Goal: Task Accomplishment & Management: Manage account settings

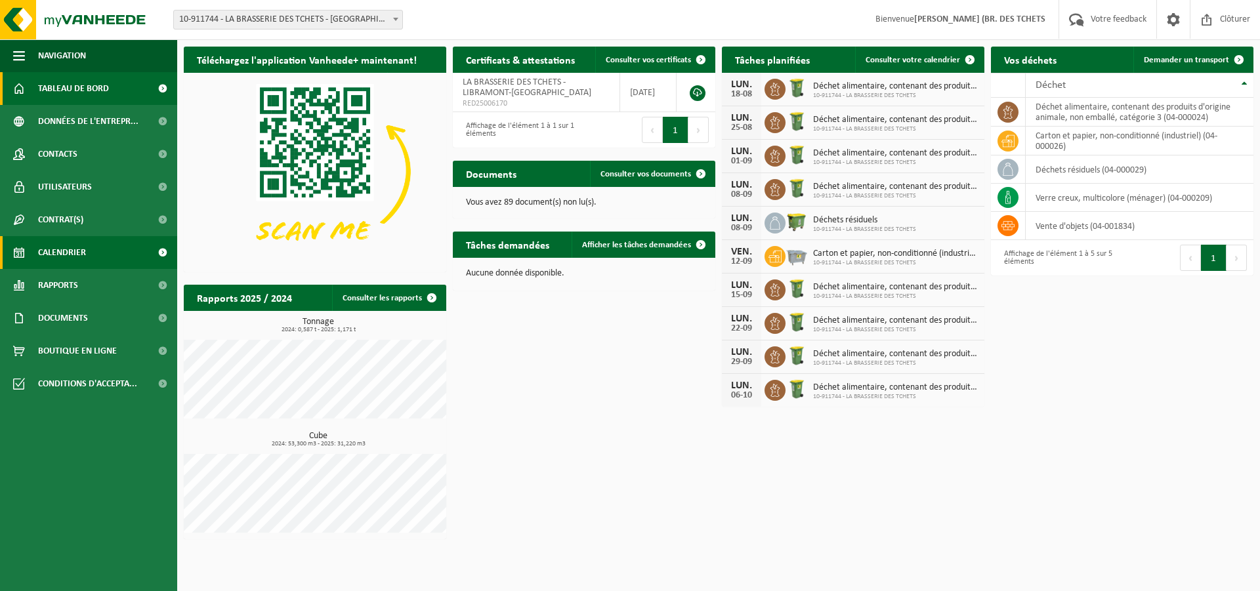
click at [63, 245] on span "Calendrier" at bounding box center [62, 252] width 48 height 33
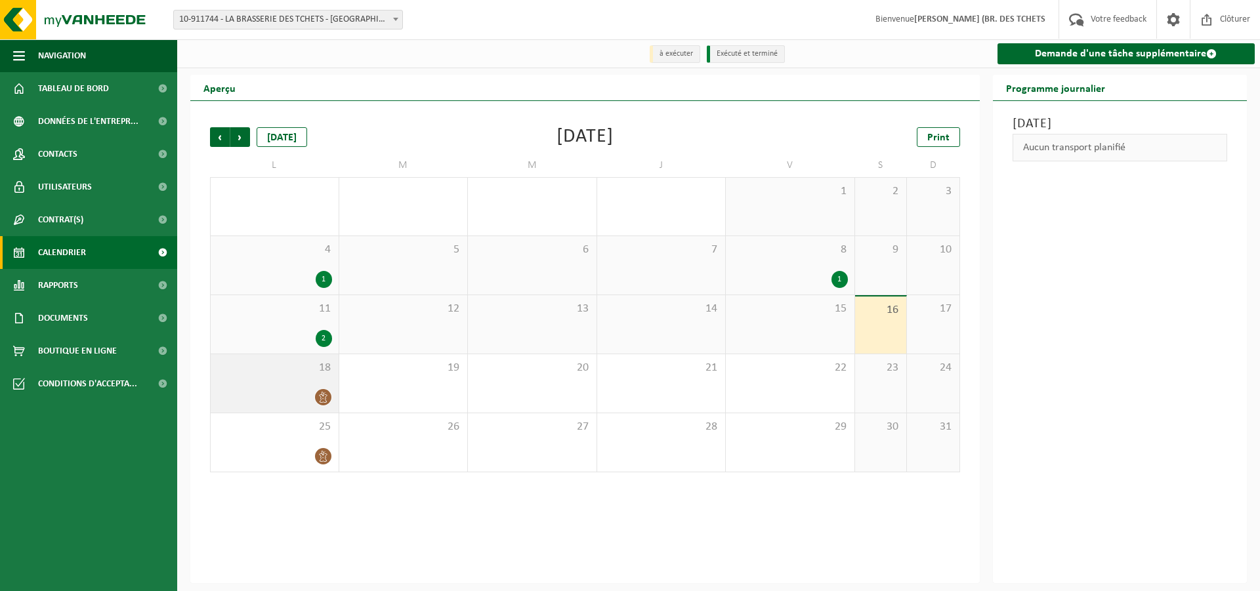
click at [322, 404] on span at bounding box center [323, 397] width 16 height 16
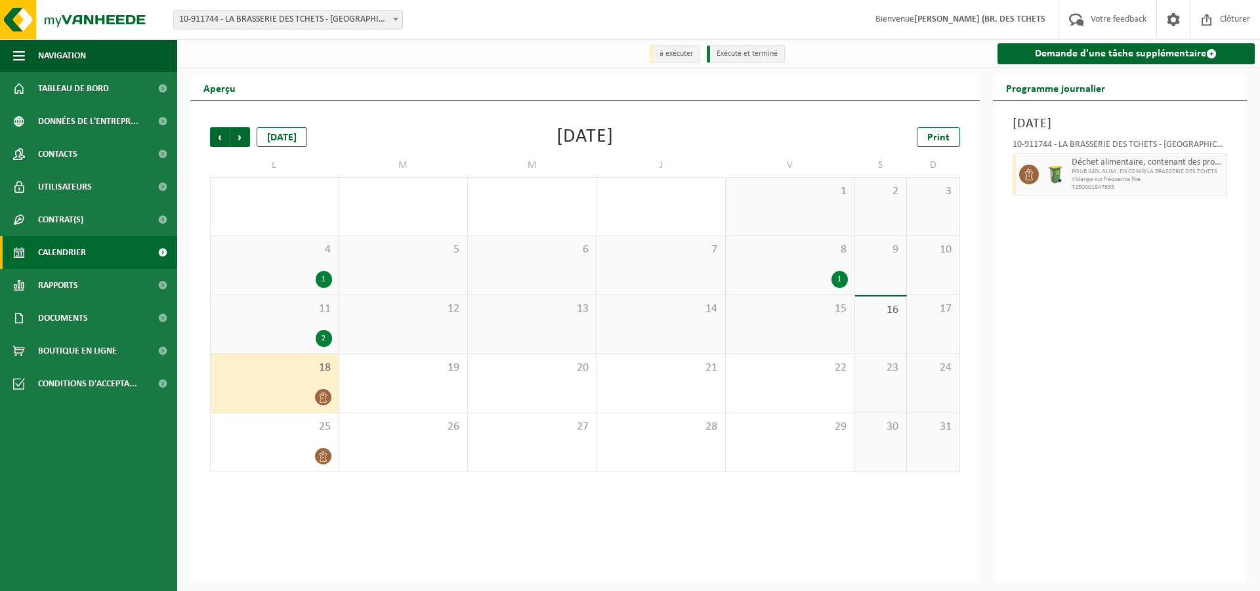
click at [322, 400] on icon at bounding box center [323, 397] width 8 height 11
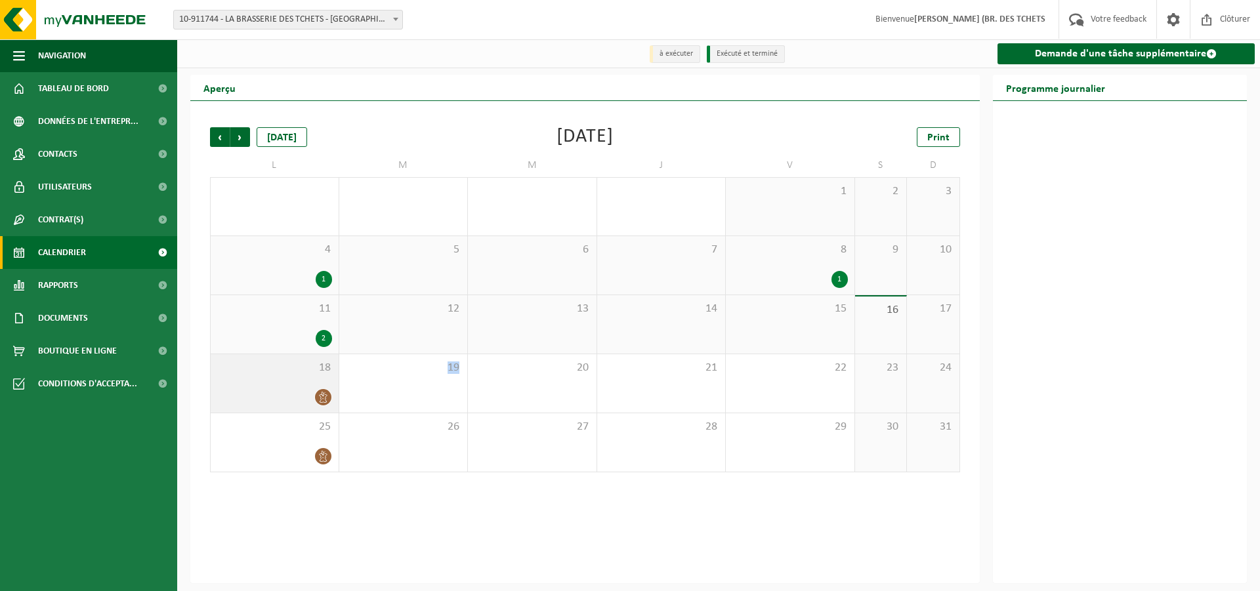
click at [322, 400] on icon at bounding box center [323, 397] width 8 height 11
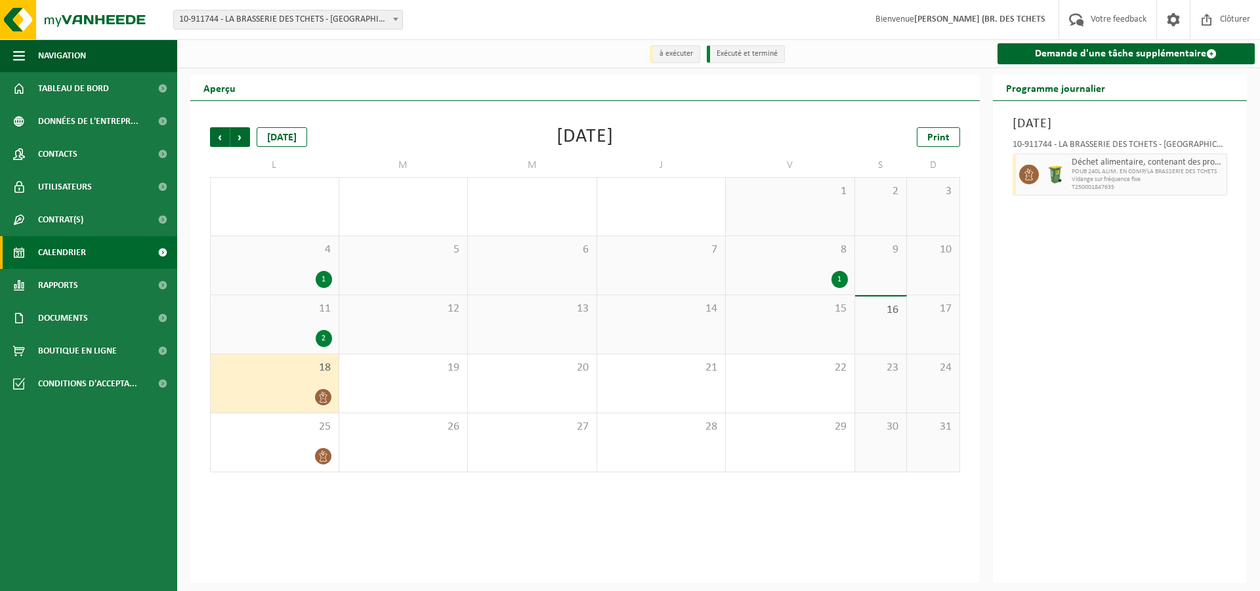
click at [1081, 166] on span "Déchet alimentaire, contenant des produits d'origine animale, non emballé, caté…" at bounding box center [1148, 162] width 152 height 10
click at [1026, 175] on icon at bounding box center [1028, 175] width 9 height 12
click at [1064, 176] on img at bounding box center [1055, 175] width 20 height 20
click at [1045, 171] on img at bounding box center [1055, 175] width 20 height 20
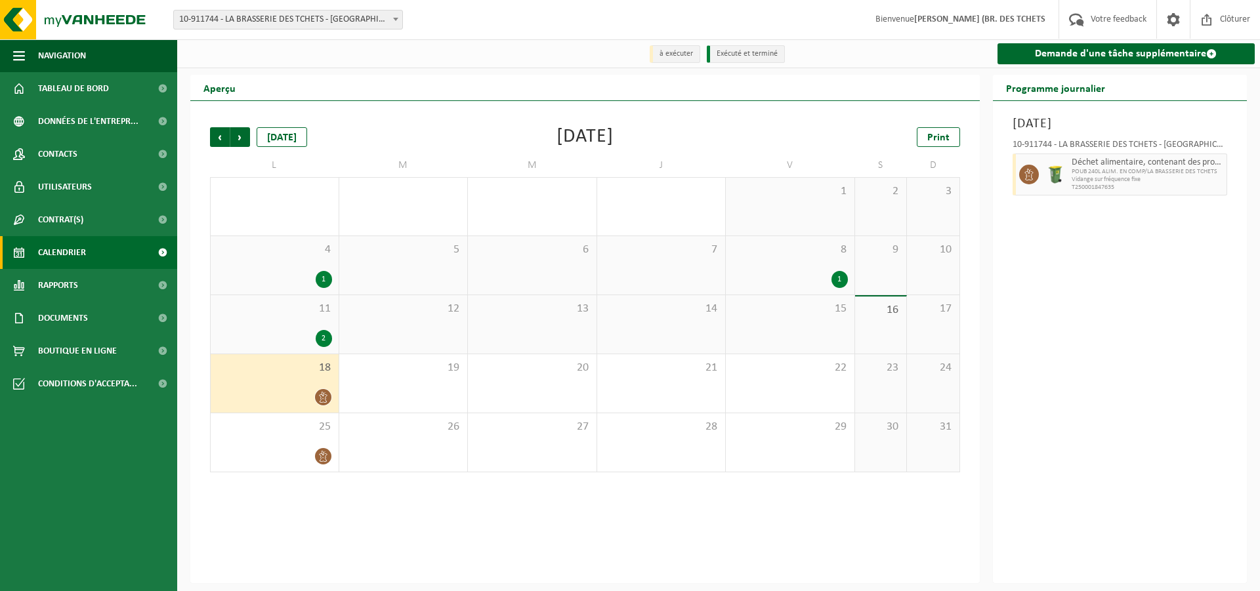
drag, startPoint x: 1028, startPoint y: 173, endPoint x: 1087, endPoint y: 153, distance: 62.9
click at [1087, 153] on div "10-911744 - LA BRASSERIE DES TCHETS - [GEOGRAPHIC_DATA]-[GEOGRAPHIC_DATA]" at bounding box center [1120, 146] width 215 height 13
click at [1101, 156] on div "Déchet alimentaire, contenant des produits d'origine animale, non emballé, caté…" at bounding box center [1147, 175] width 159 height 42
click at [1101, 157] on div "Déchet alimentaire, contenant des produits d'origine animale, non emballé, caté…" at bounding box center [1147, 175] width 159 height 42
click at [1100, 146] on div "10-911744 - LA BRASSERIE DES TCHETS - [GEOGRAPHIC_DATA]-[GEOGRAPHIC_DATA]" at bounding box center [1120, 146] width 215 height 13
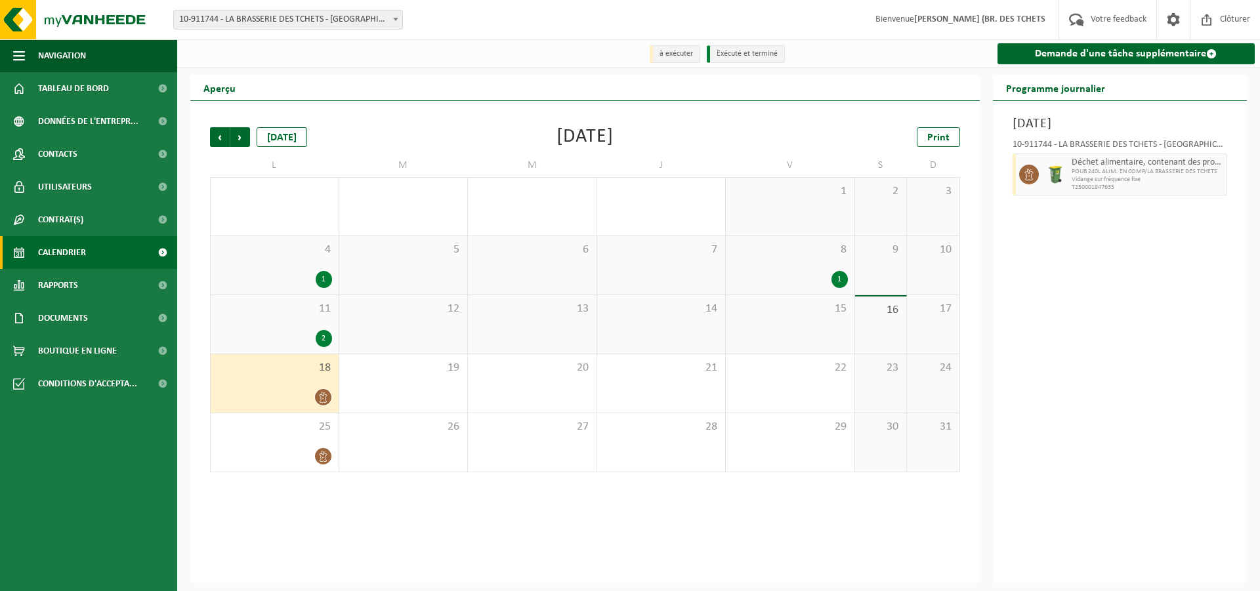
click at [1082, 127] on h3 "Lundi 18 août 2025" at bounding box center [1120, 124] width 215 height 20
click at [332, 383] on div "18" at bounding box center [275, 383] width 128 height 58
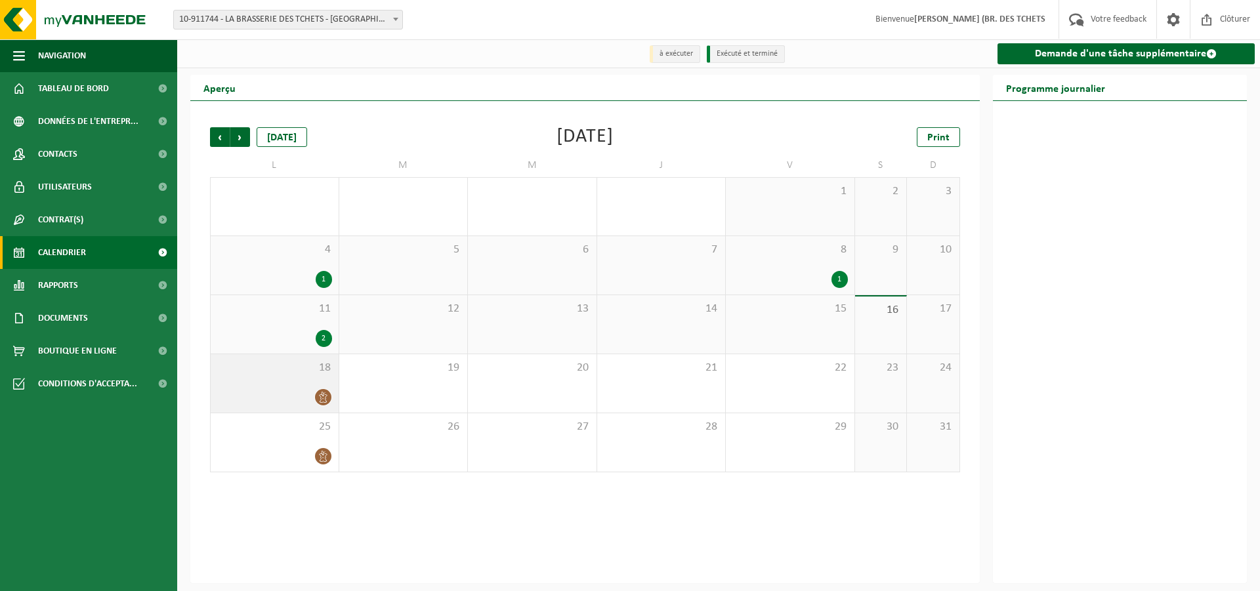
click at [325, 391] on span at bounding box center [323, 397] width 16 height 16
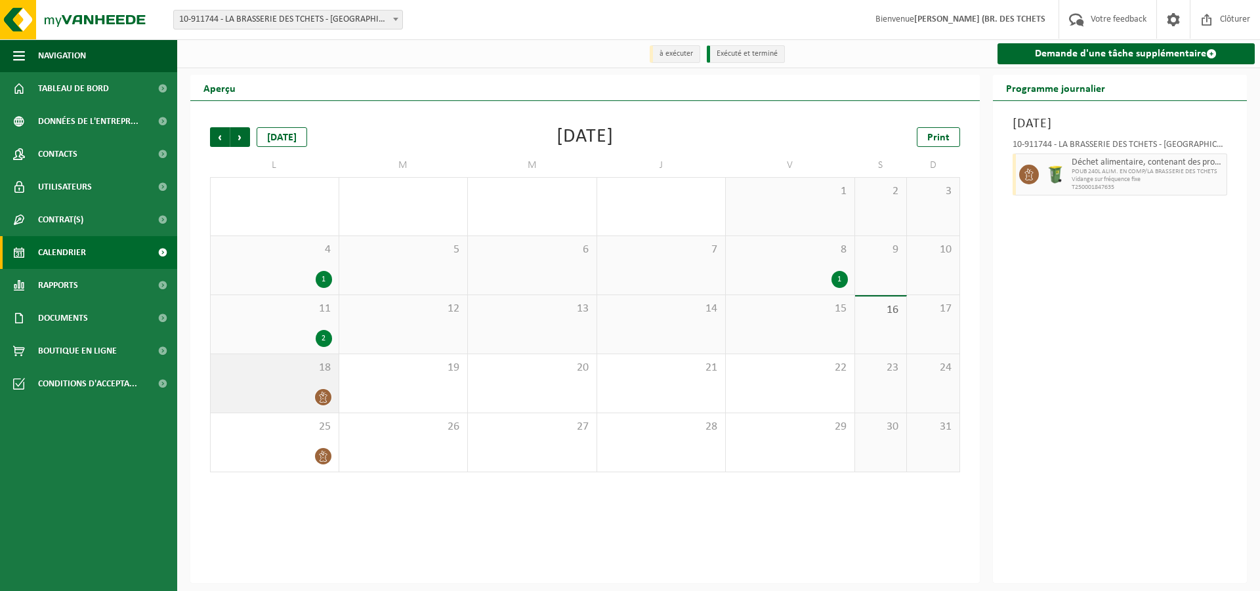
click at [325, 391] on span at bounding box center [323, 397] width 16 height 16
click at [308, 394] on div at bounding box center [274, 397] width 115 height 18
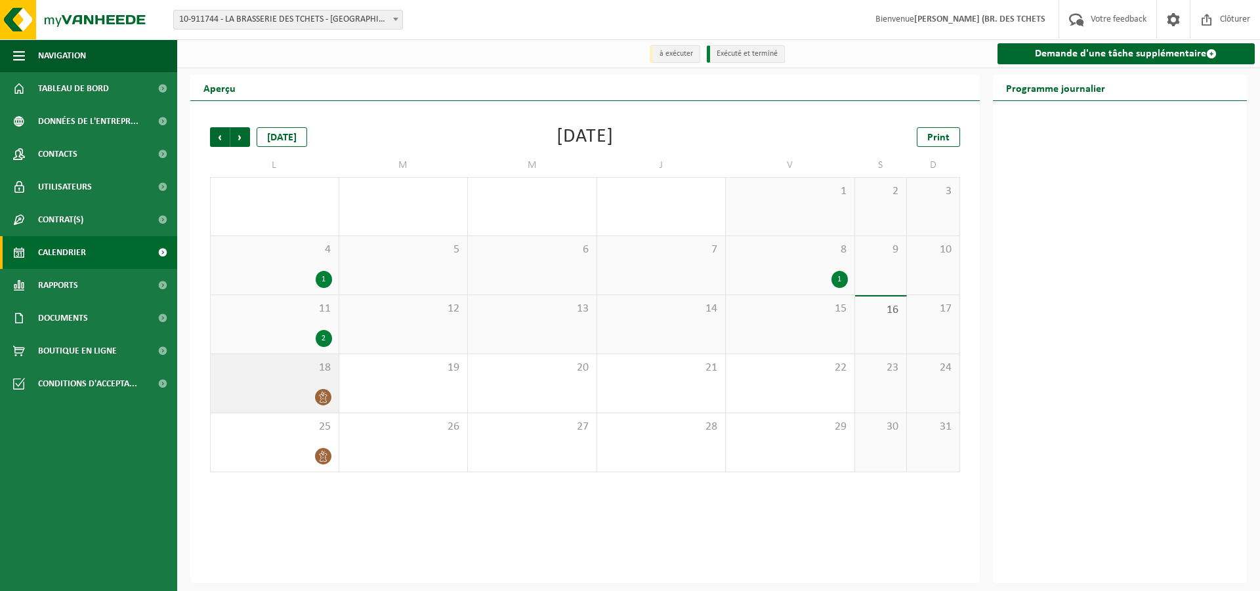
click at [309, 390] on div at bounding box center [274, 397] width 115 height 18
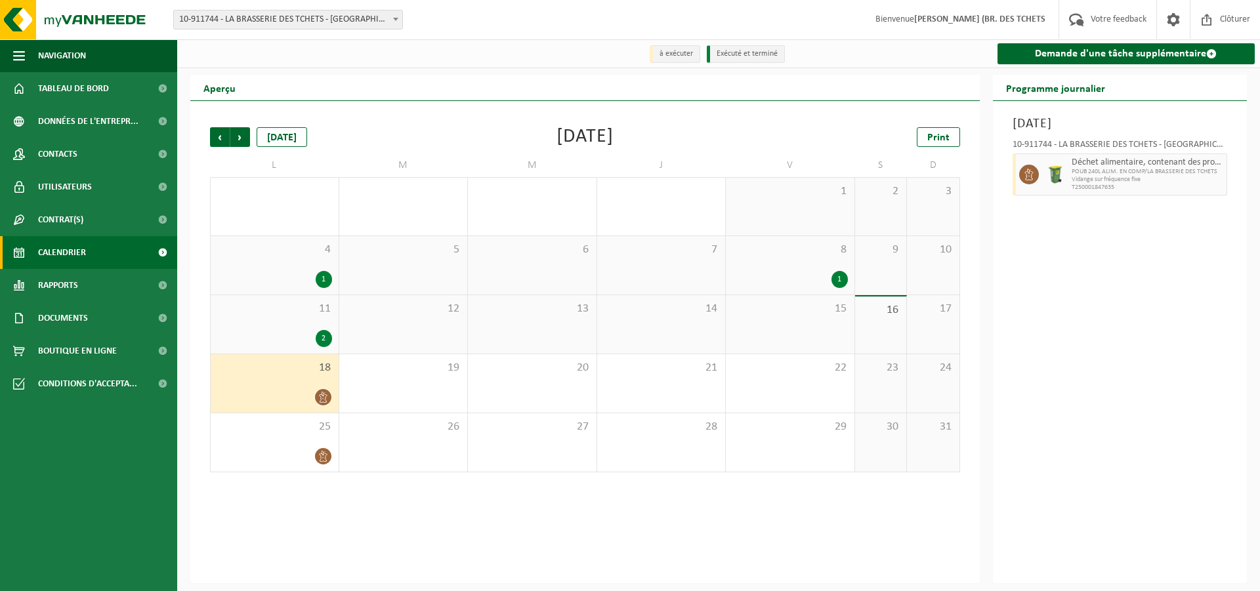
click at [309, 390] on div at bounding box center [274, 397] width 115 height 18
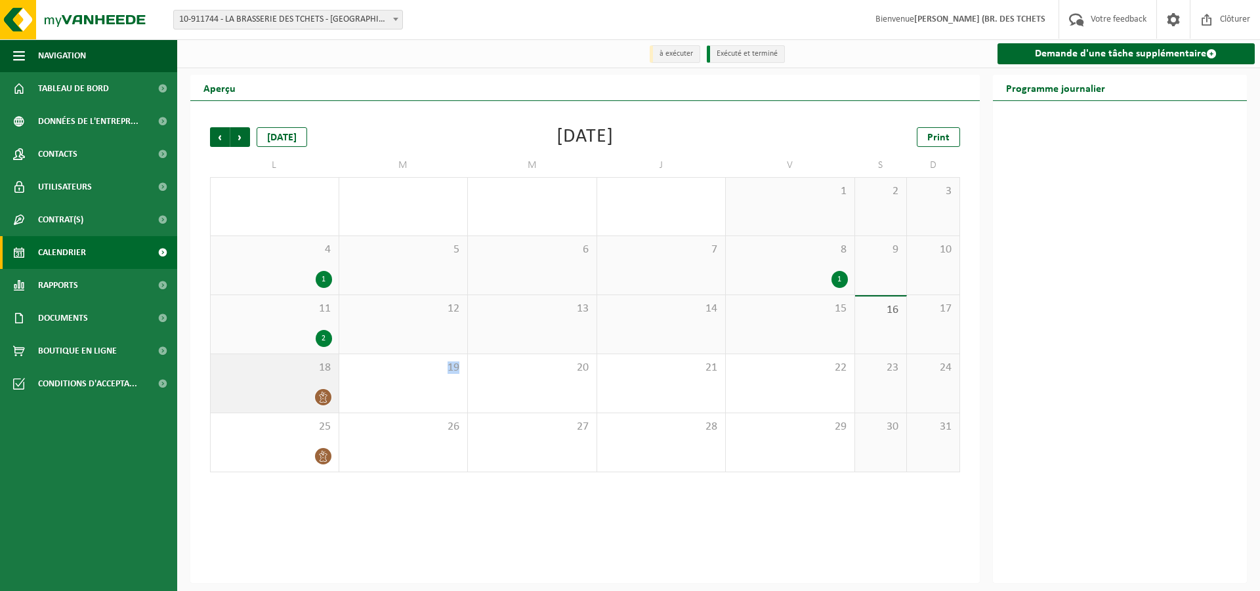
click at [309, 390] on div at bounding box center [274, 397] width 115 height 18
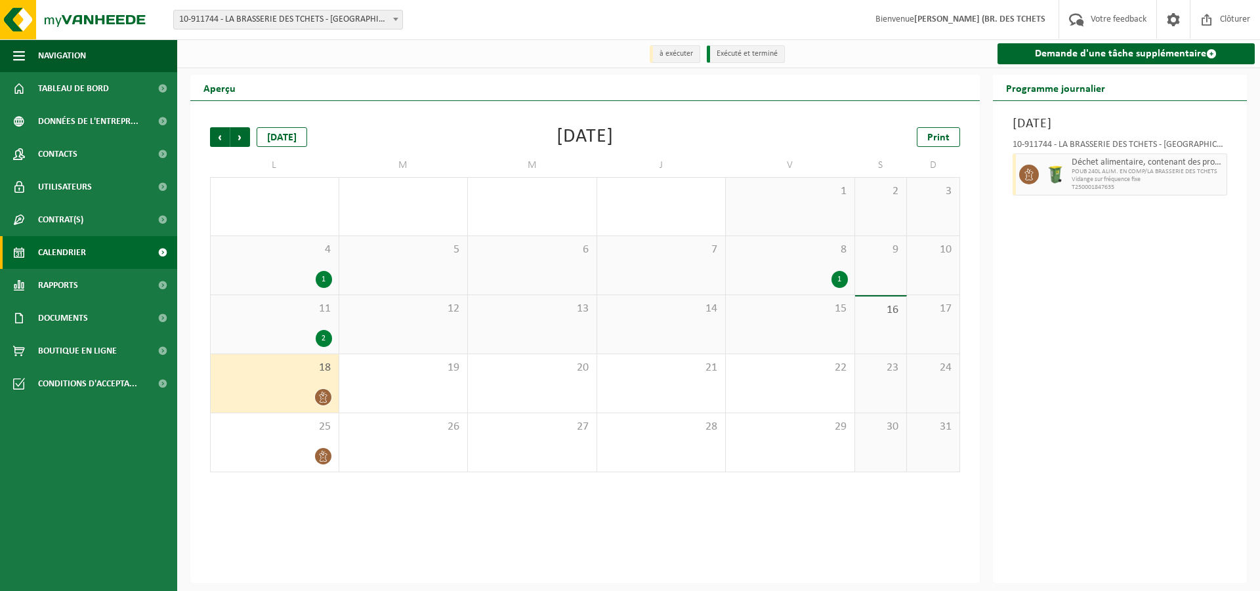
click at [309, 390] on div at bounding box center [274, 397] width 115 height 18
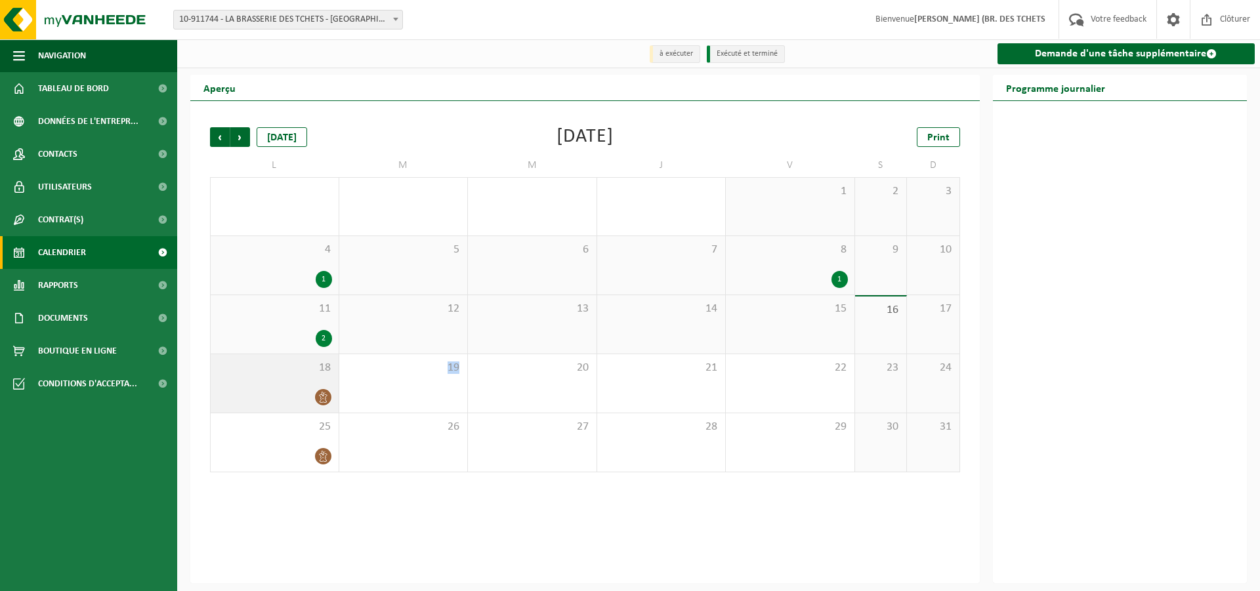
click at [309, 390] on div at bounding box center [274, 397] width 115 height 18
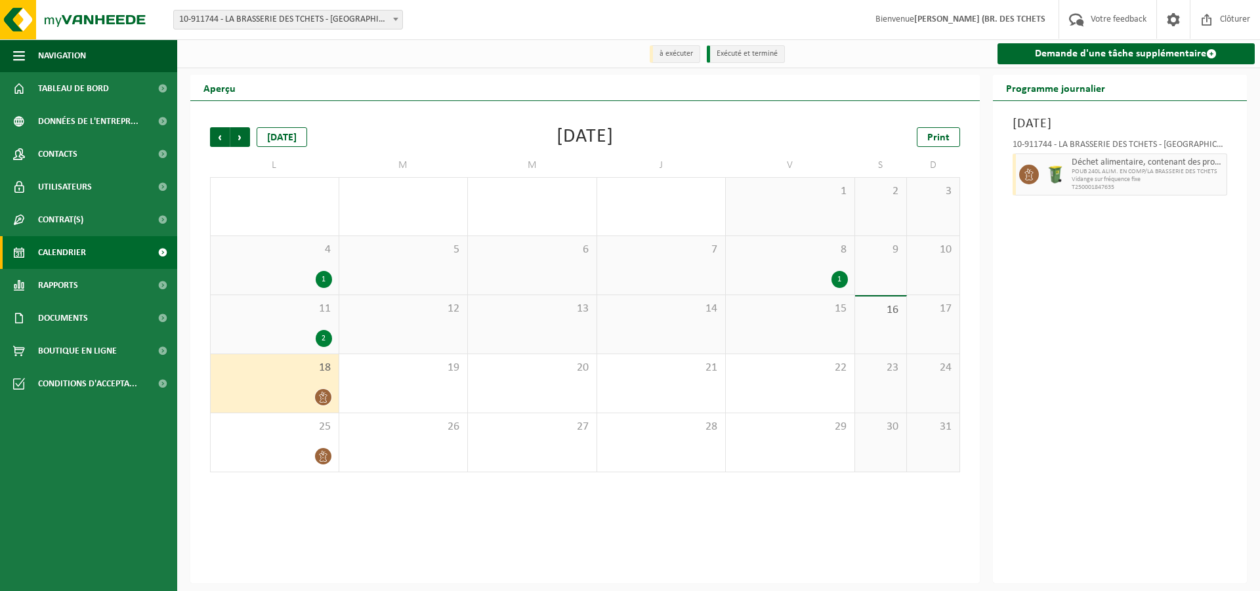
click at [309, 390] on div at bounding box center [274, 397] width 115 height 18
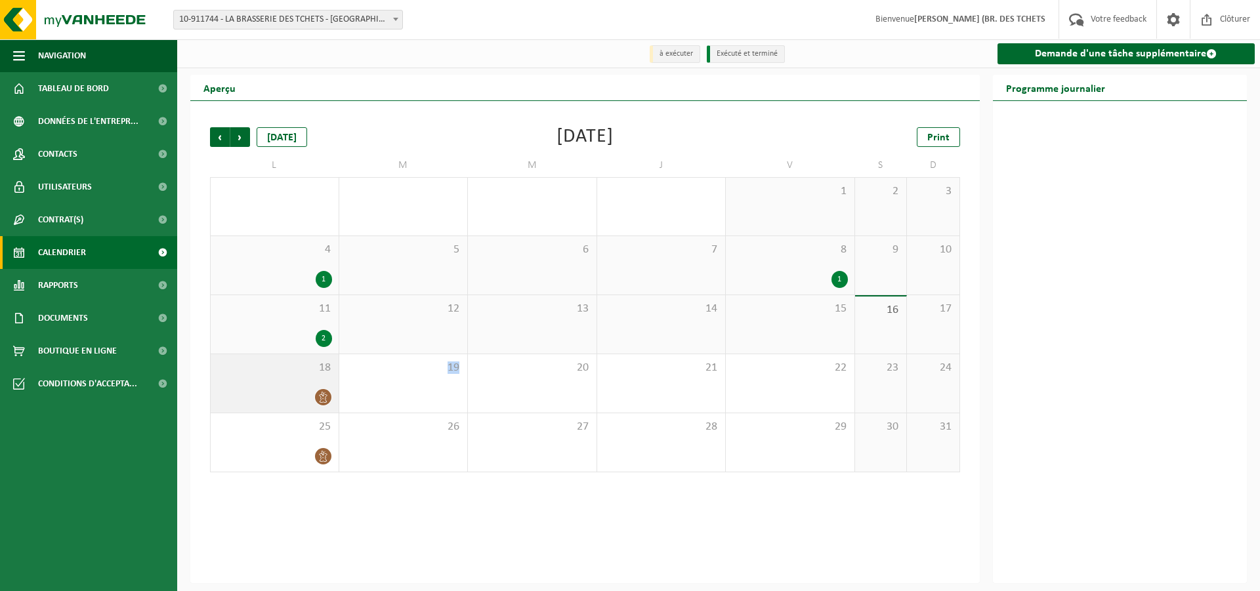
click at [308, 389] on div at bounding box center [274, 397] width 115 height 18
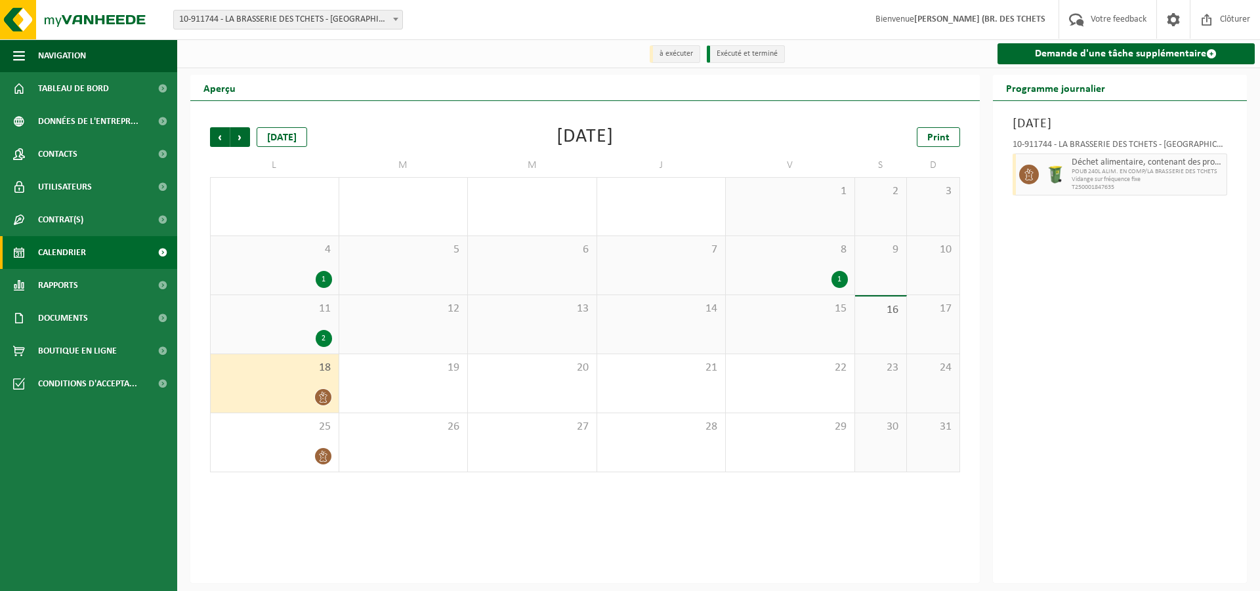
click at [1131, 177] on span "Vidange sur fréquence fixe" at bounding box center [1148, 180] width 152 height 8
drag, startPoint x: 1131, startPoint y: 177, endPoint x: 1162, endPoint y: 154, distance: 38.5
click at [1131, 177] on span "Vidange sur fréquence fixe" at bounding box center [1148, 180] width 152 height 8
click at [1209, 139] on div "10-911744 - LA BRASSERIE DES TCHETS - LIBRAMONT-CHEVIGNY Déchet alimentaire, co…" at bounding box center [1120, 166] width 228 height 64
drag, startPoint x: 1200, startPoint y: 163, endPoint x: 1181, endPoint y: 168, distance: 19.1
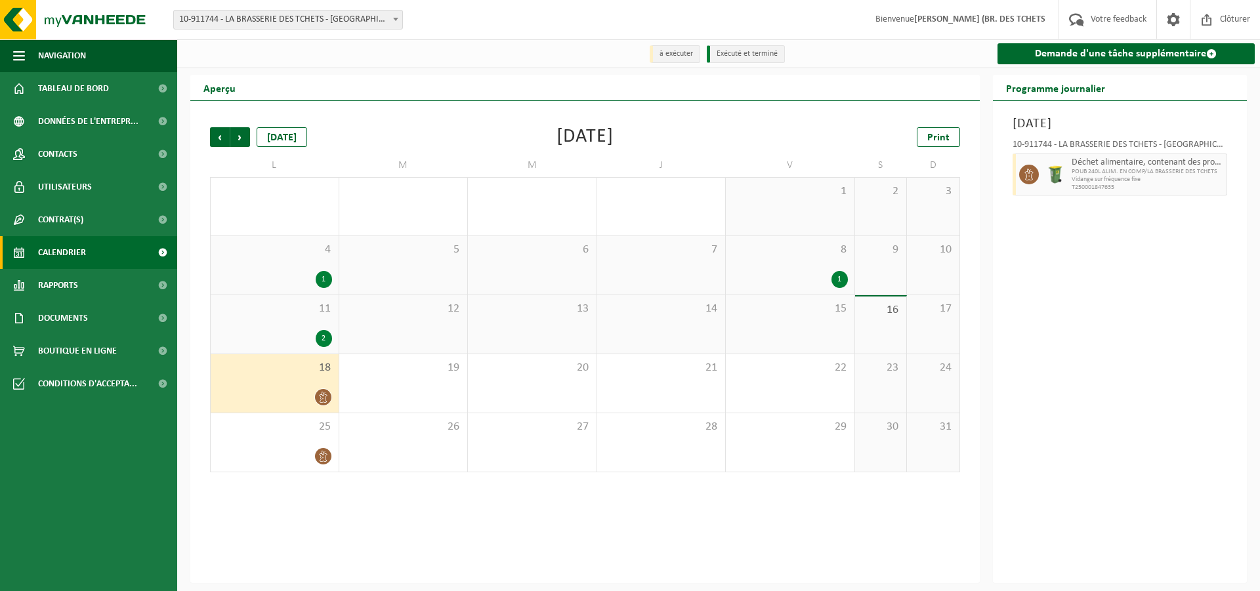
click at [1198, 163] on span "Déchet alimentaire, contenant des produits d'origine animale, non emballé, caté…" at bounding box center [1148, 162] width 152 height 10
click at [1241, 172] on div "Lundi 18 août 2025 10-911744 - LA BRASSERIE DES TCHETS - LIBRAMONT-CHEVIGNY Déc…" at bounding box center [1120, 342] width 255 height 482
click at [1019, 175] on span at bounding box center [1029, 175] width 20 height 20
click at [1154, 52] on link "Demande d'une tâche supplémentaire" at bounding box center [1126, 53] width 258 height 21
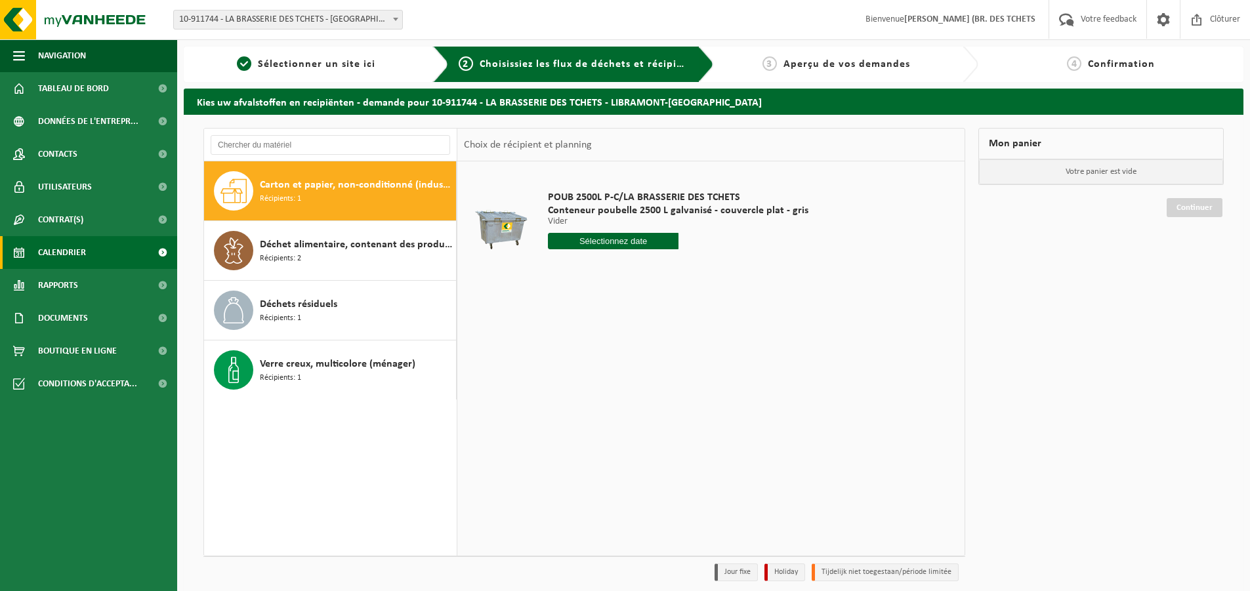
click at [74, 246] on span "Calendrier" at bounding box center [62, 252] width 48 height 33
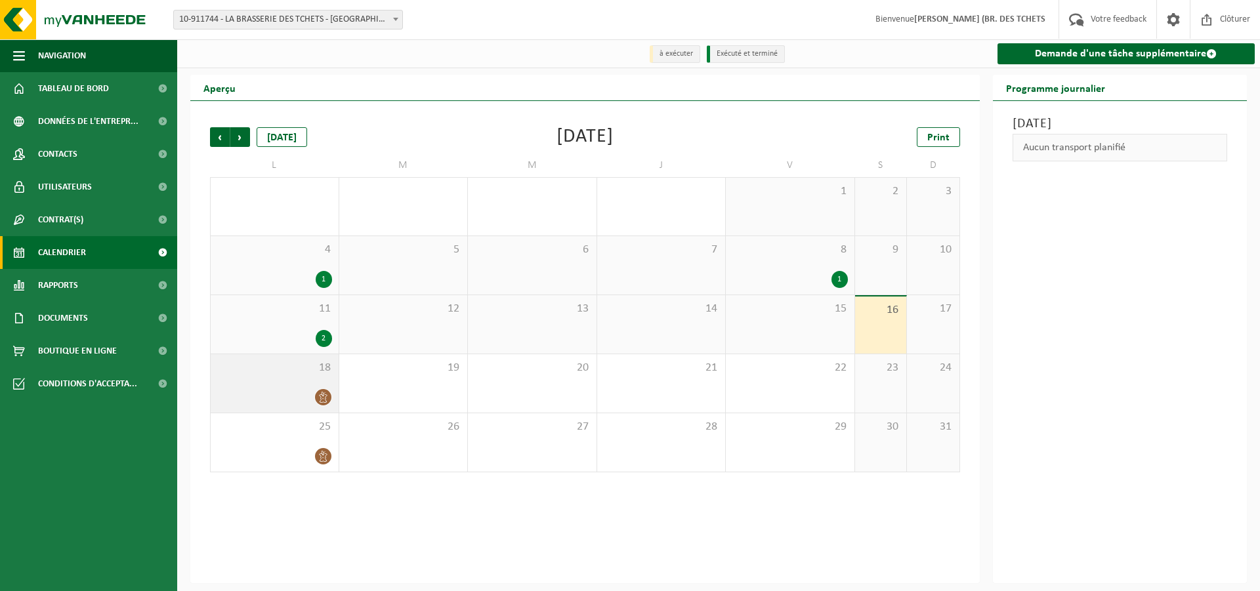
click at [316, 400] on span at bounding box center [323, 397] width 16 height 16
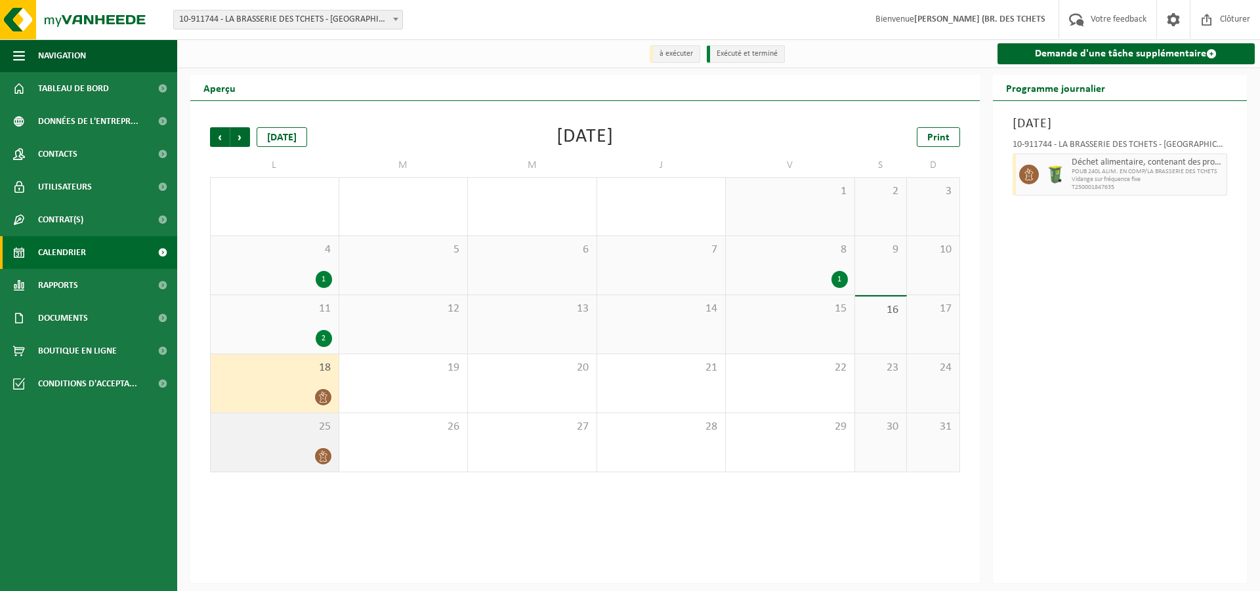
click at [327, 452] on icon at bounding box center [323, 456] width 11 height 11
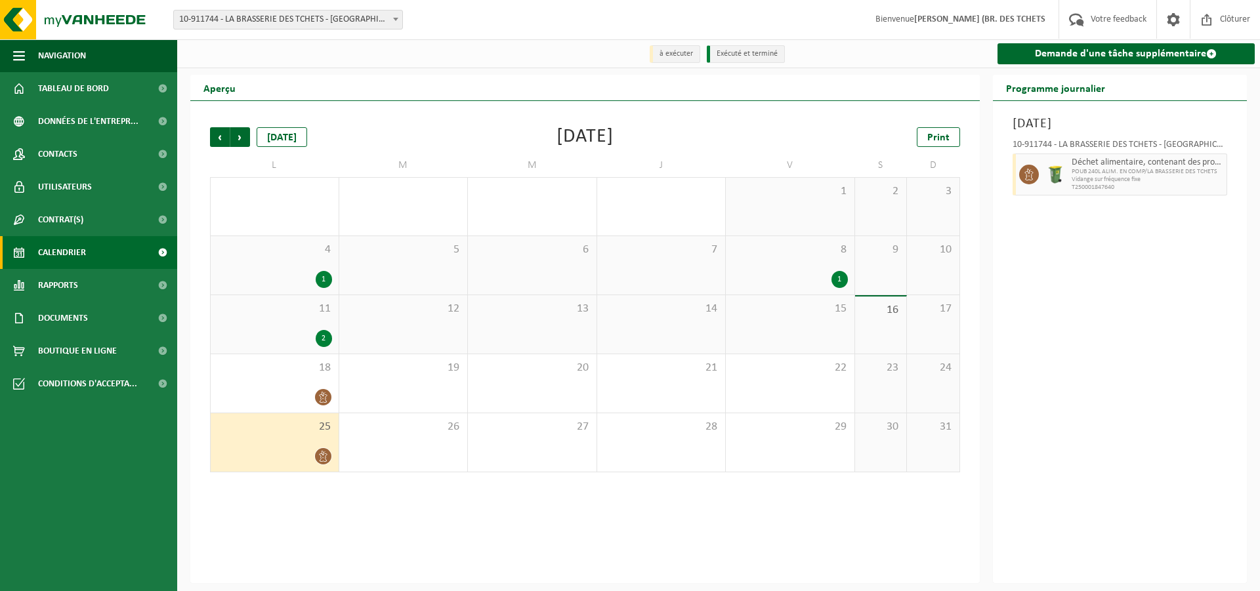
click at [325, 452] on icon at bounding box center [323, 456] width 11 height 11
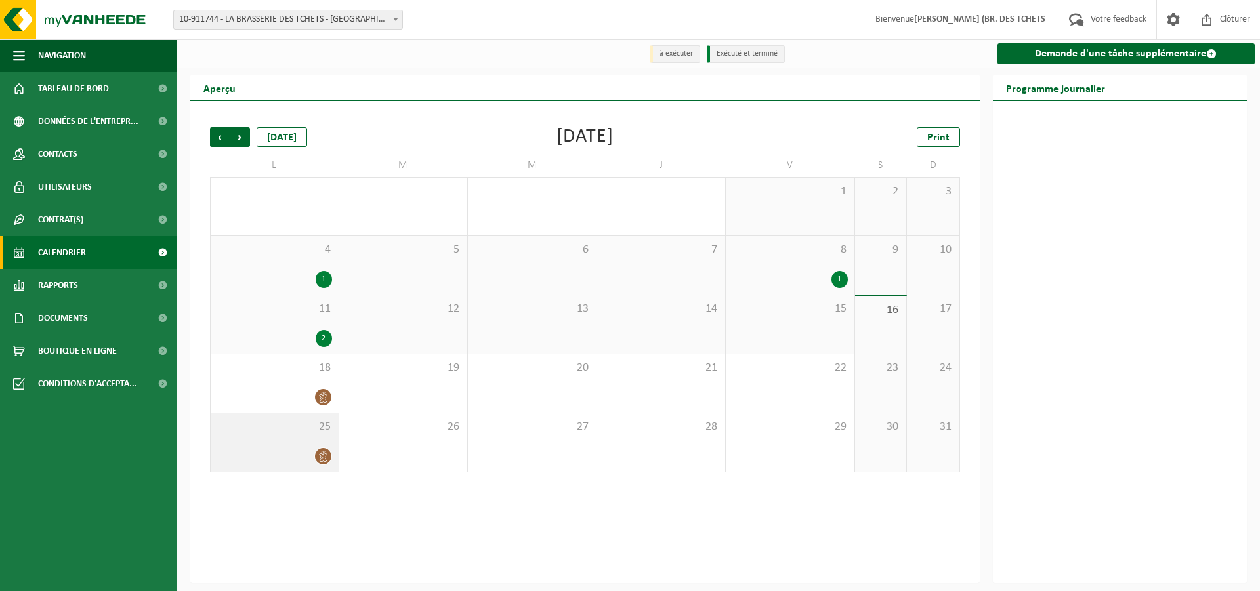
click at [325, 452] on icon at bounding box center [323, 456] width 11 height 11
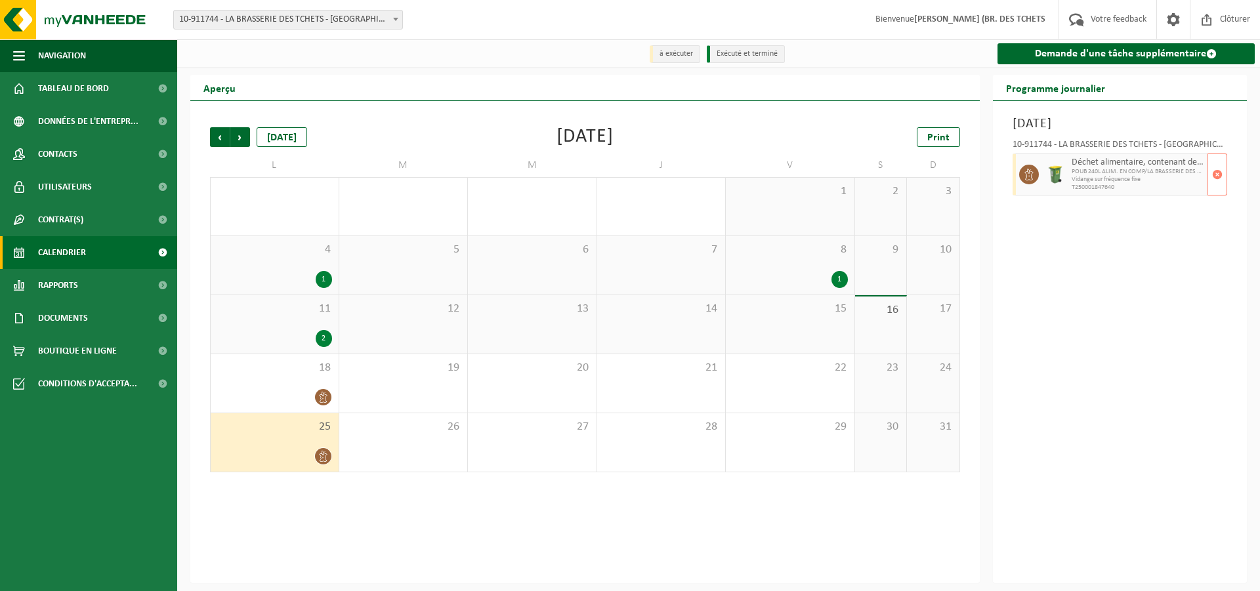
click at [1119, 167] on span "Déchet alimentaire, contenant des produits d'origine animale, non emballé, caté…" at bounding box center [1138, 162] width 133 height 10
click at [313, 515] on div "Précédent Suivant aujourd'hui Août 2025 Print L M M J V S D 28 1 29 30 31 1 2 3…" at bounding box center [584, 342] width 789 height 482
click at [318, 394] on icon at bounding box center [323, 397] width 11 height 11
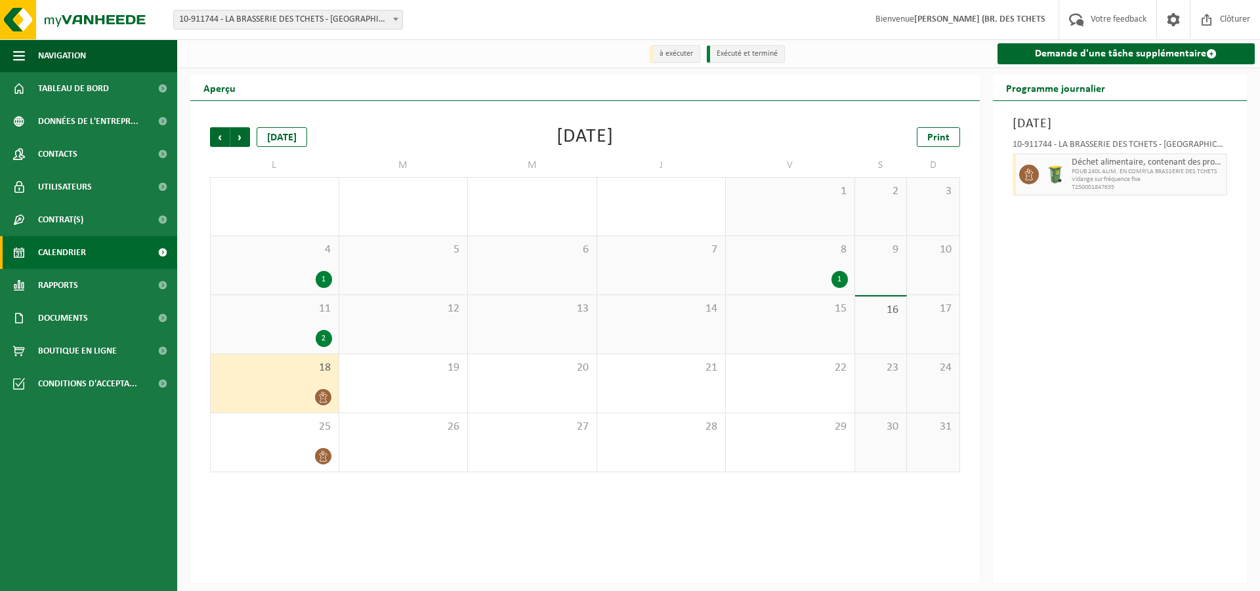
click at [319, 398] on icon at bounding box center [323, 397] width 11 height 11
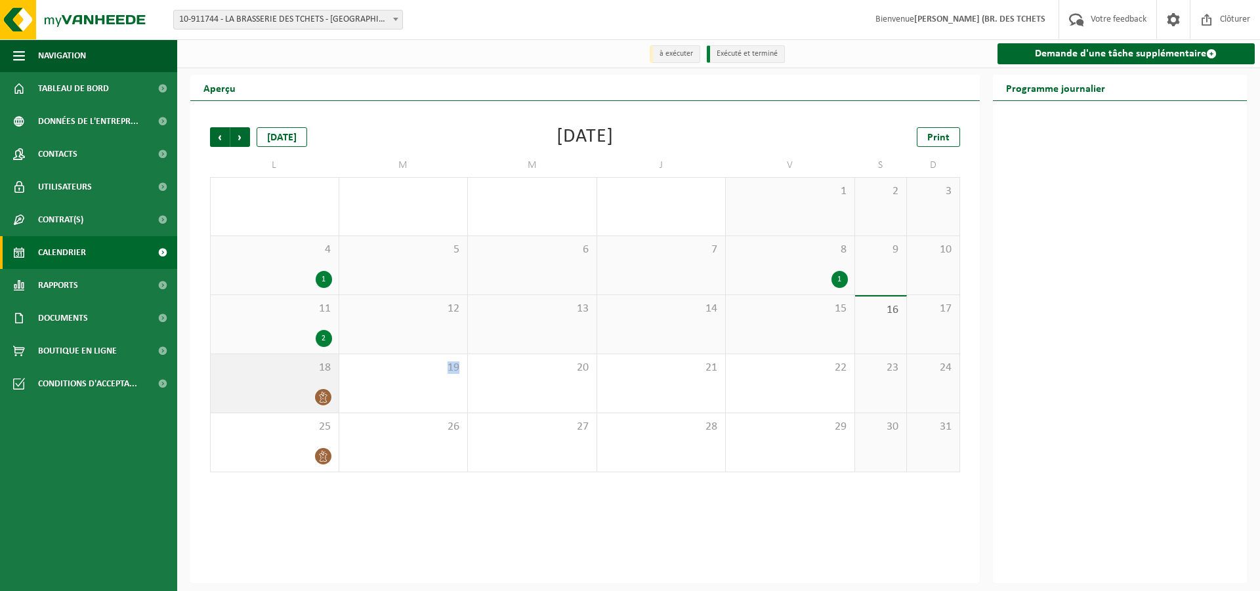
click at [320, 398] on icon at bounding box center [323, 397] width 11 height 11
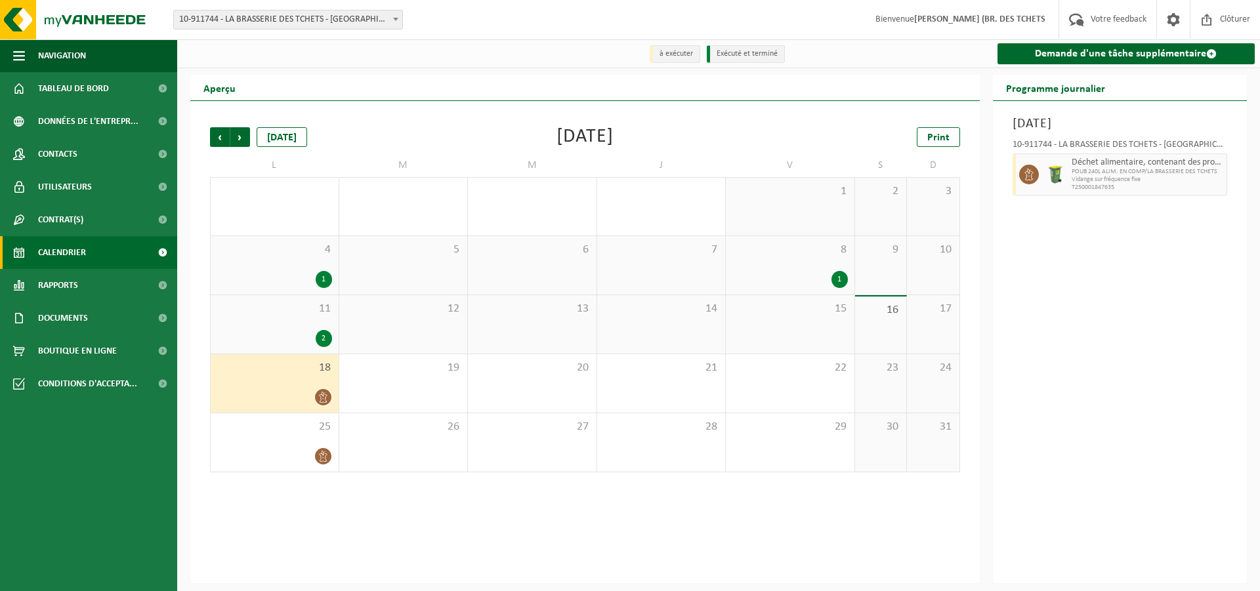
click at [318, 398] on icon at bounding box center [323, 397] width 11 height 11
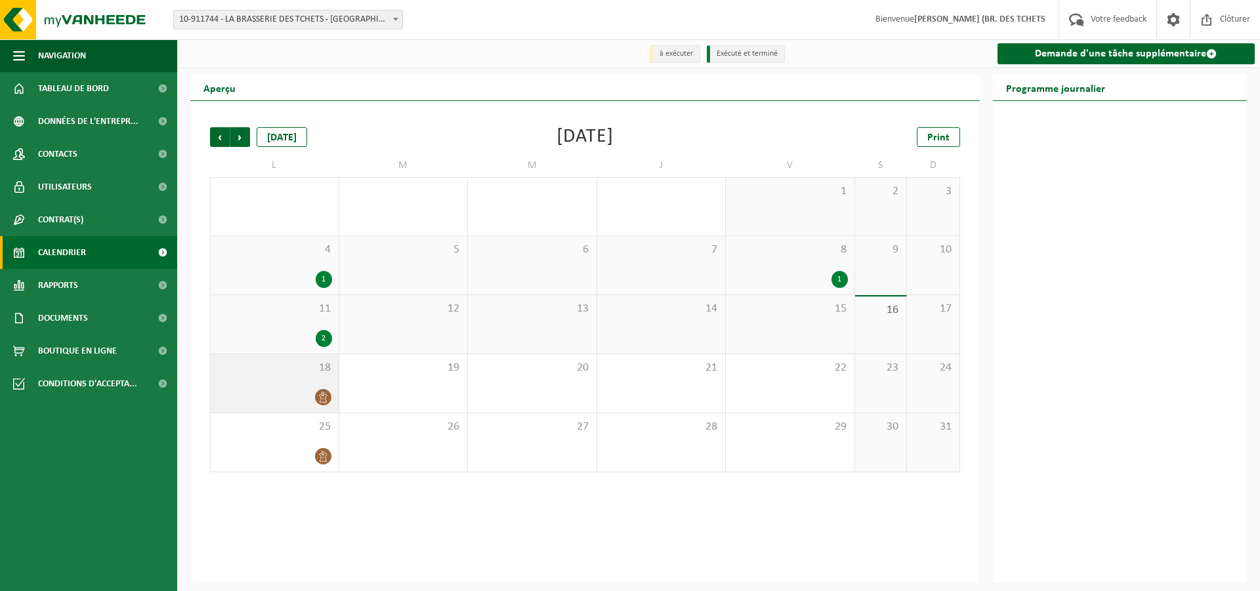
click at [318, 397] on icon at bounding box center [323, 397] width 11 height 11
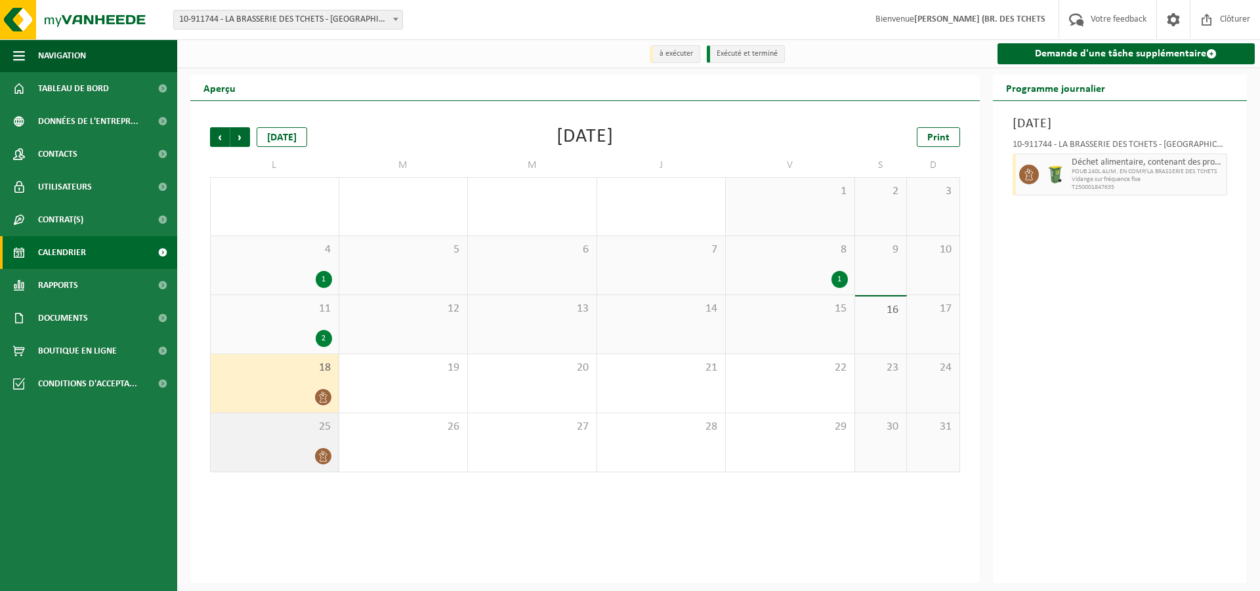
click at [316, 453] on span at bounding box center [323, 456] width 16 height 16
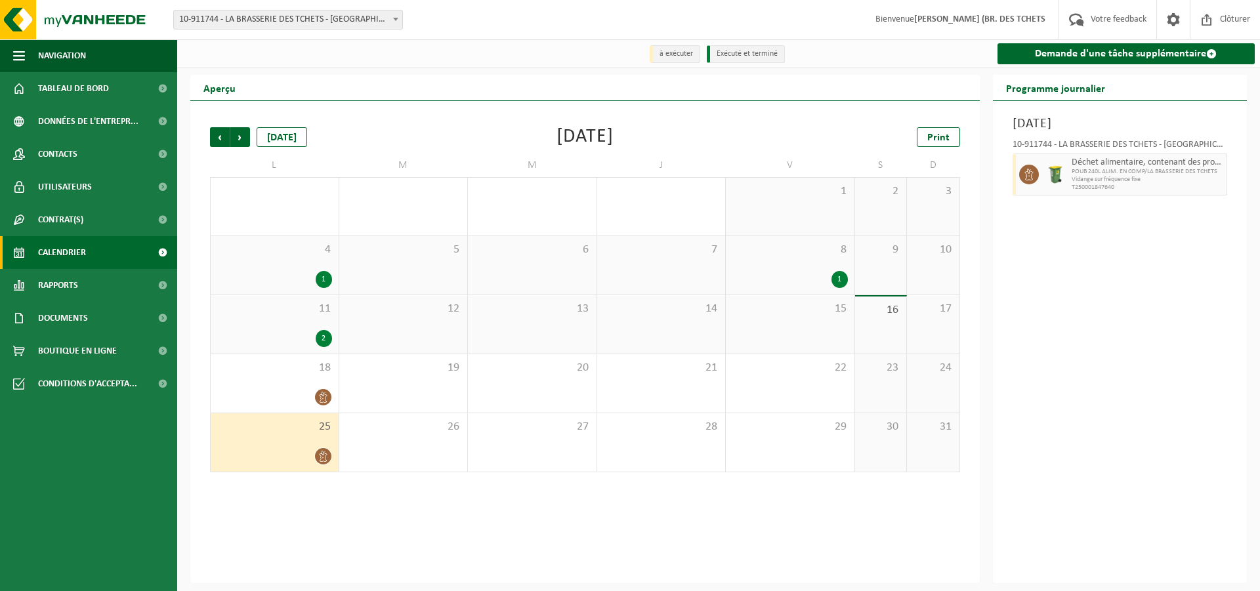
click at [310, 459] on div at bounding box center [274, 457] width 115 height 18
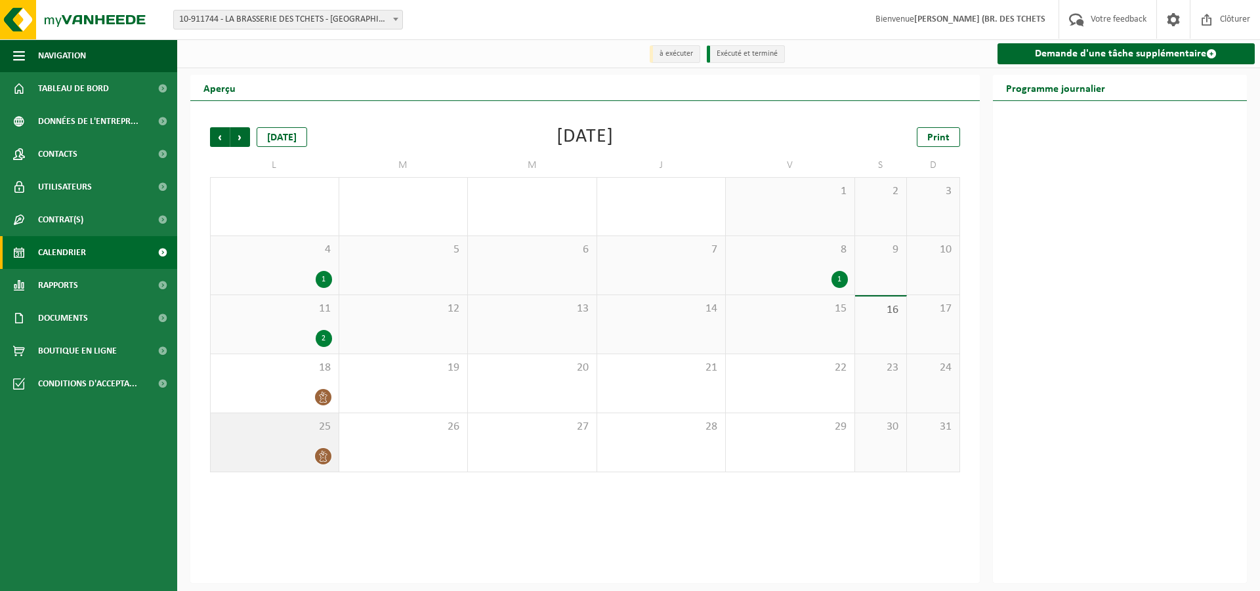
click at [310, 459] on div at bounding box center [274, 457] width 115 height 18
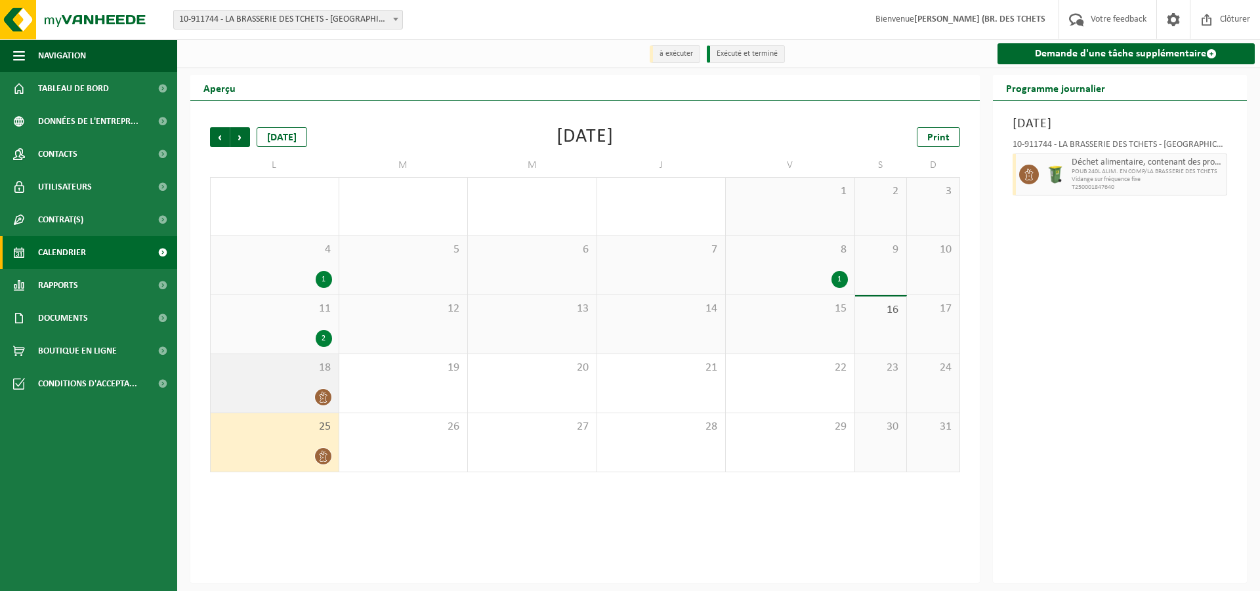
click at [308, 408] on div "18" at bounding box center [275, 383] width 128 height 58
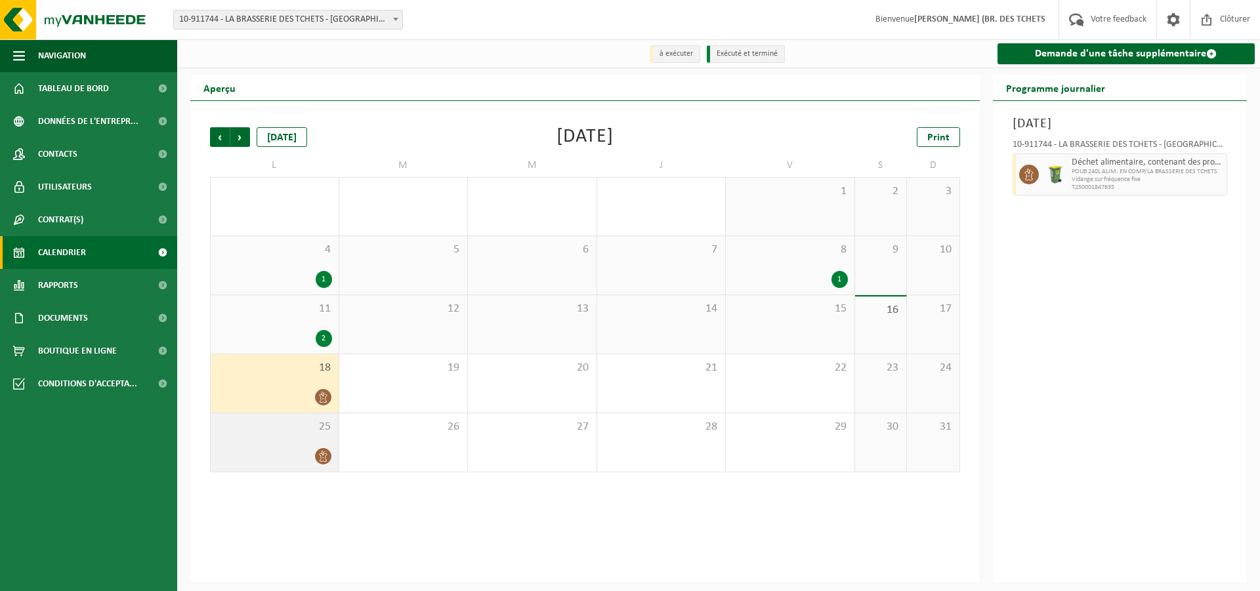
click at [312, 452] on div at bounding box center [274, 457] width 115 height 18
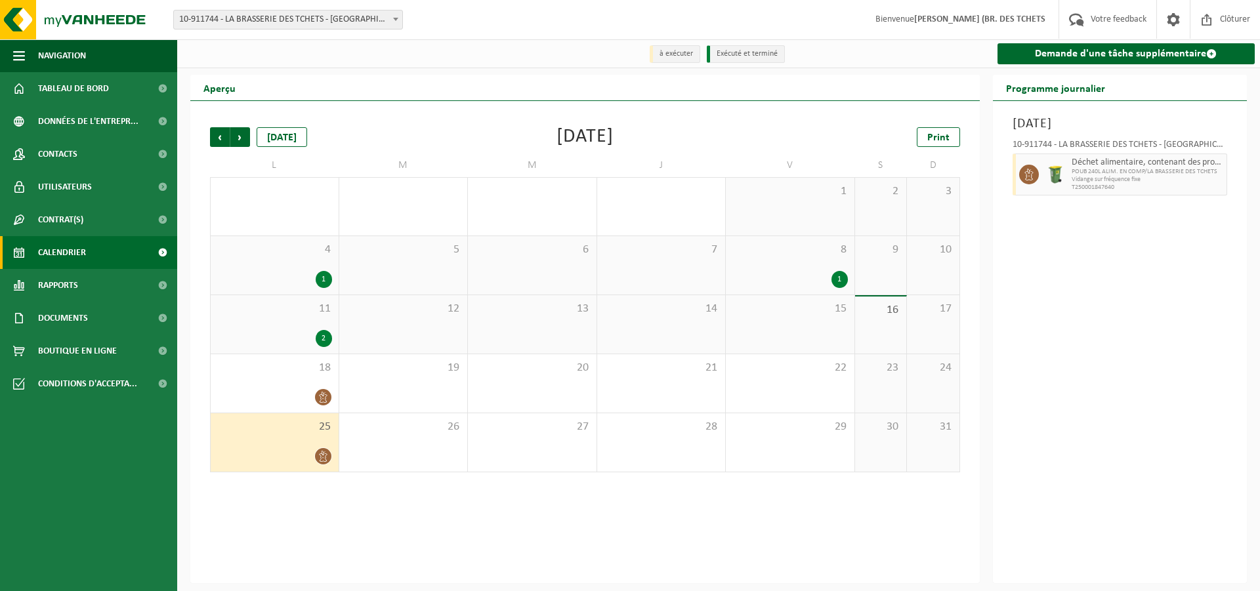
click at [312, 452] on div at bounding box center [274, 457] width 115 height 18
drag, startPoint x: 436, startPoint y: 446, endPoint x: 423, endPoint y: 451, distance: 13.5
click at [436, 446] on div "26" at bounding box center [403, 442] width 129 height 58
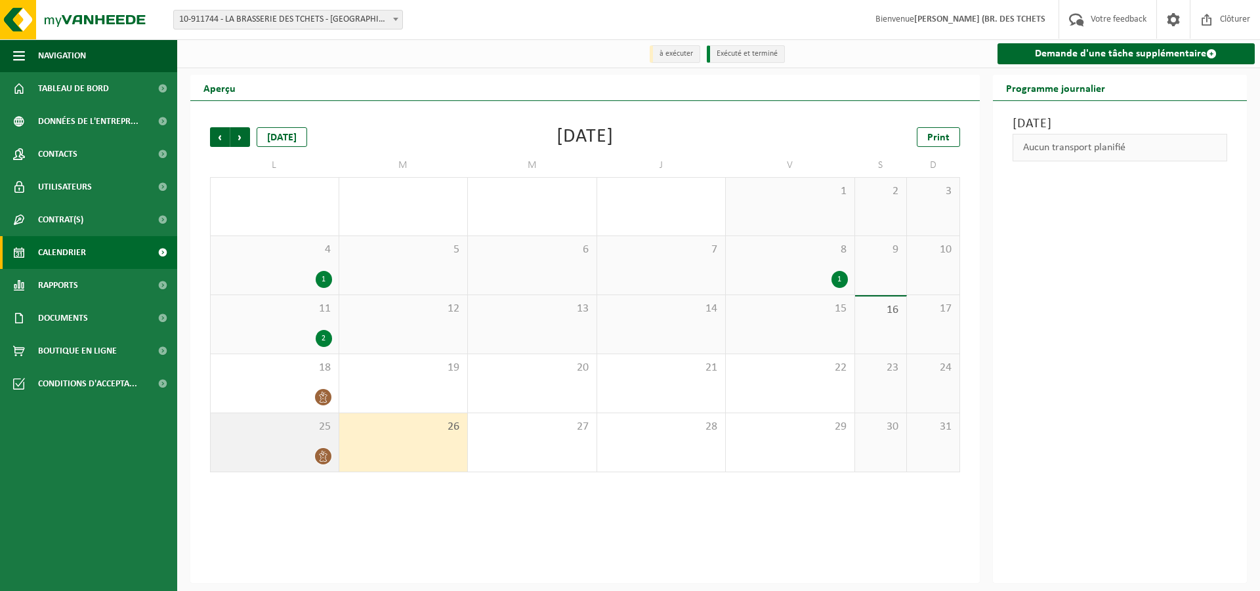
click at [286, 446] on div "25" at bounding box center [275, 442] width 128 height 58
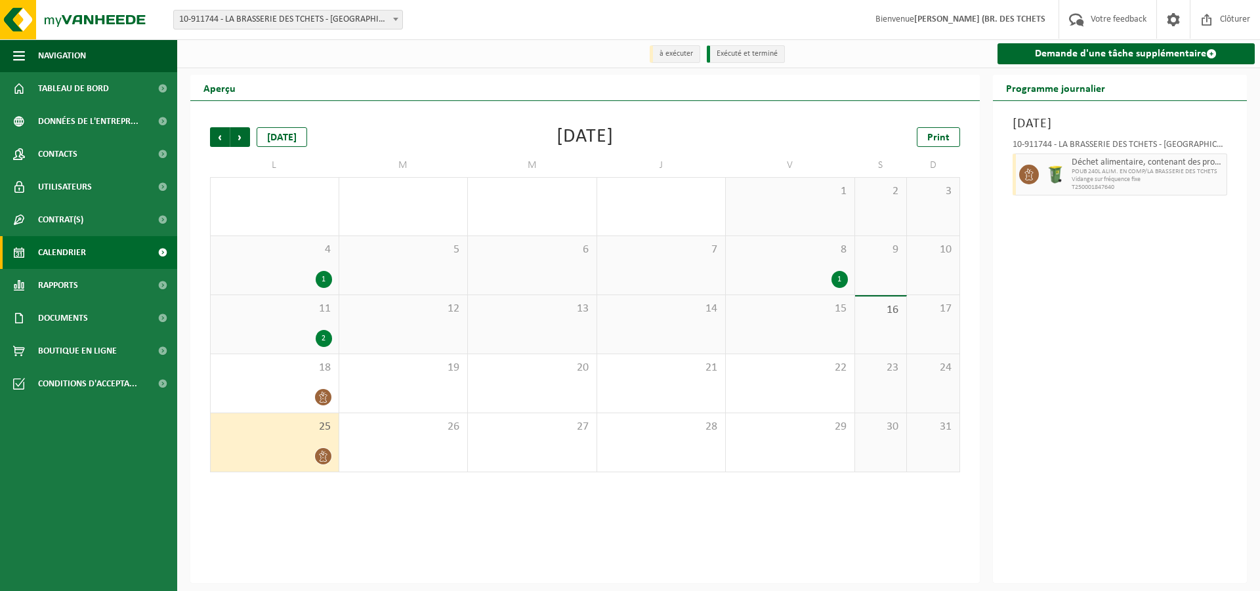
click at [287, 440] on div "25" at bounding box center [275, 442] width 128 height 58
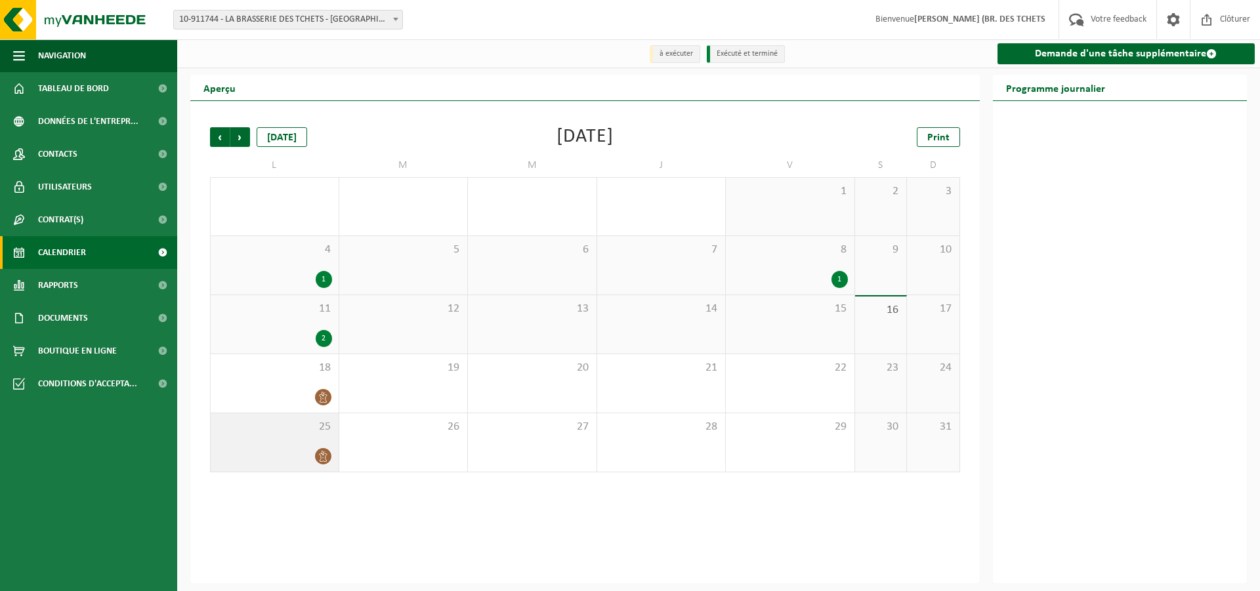
click at [287, 441] on div "25" at bounding box center [275, 442] width 128 height 58
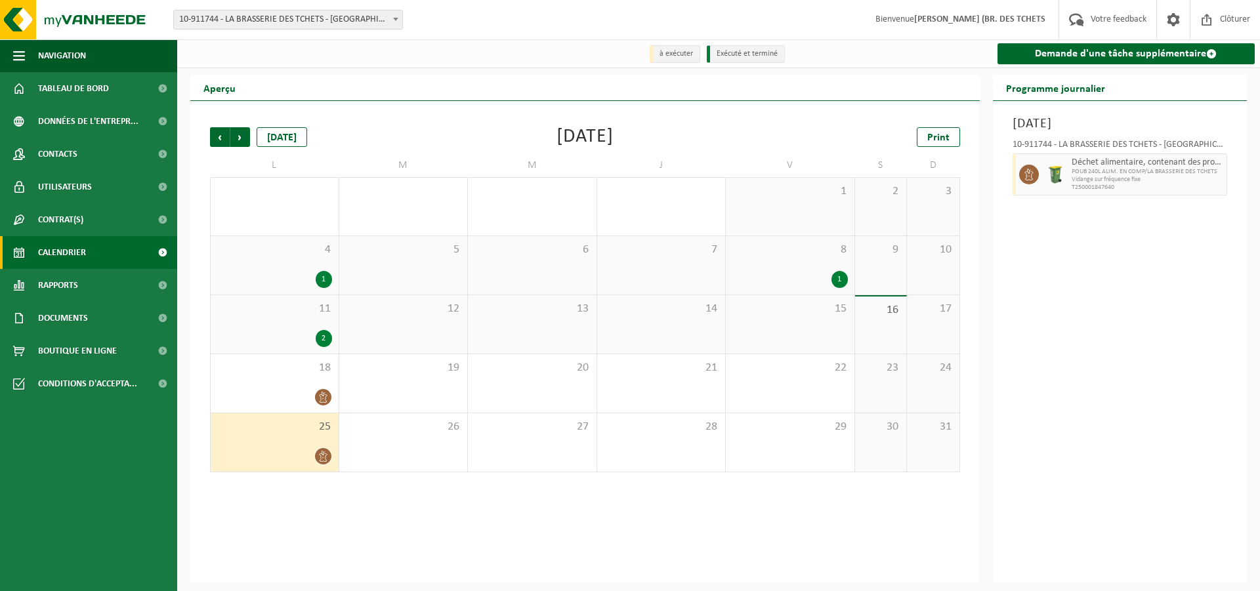
click at [301, 441] on div "25" at bounding box center [275, 442] width 128 height 58
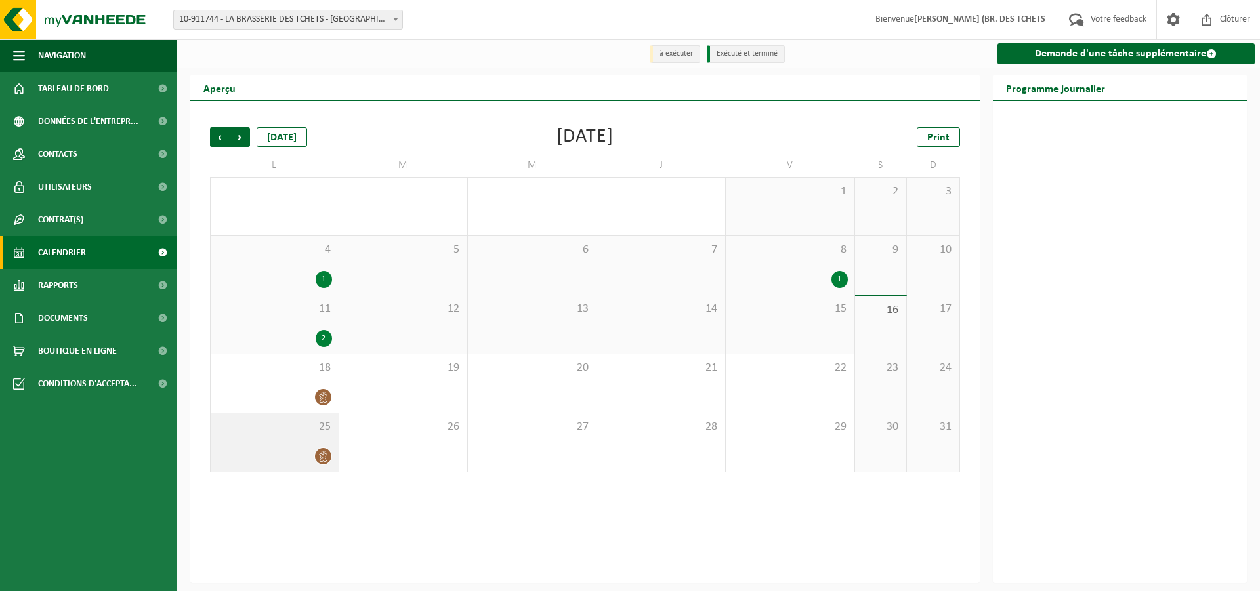
click at [315, 443] on div "25" at bounding box center [275, 442] width 128 height 58
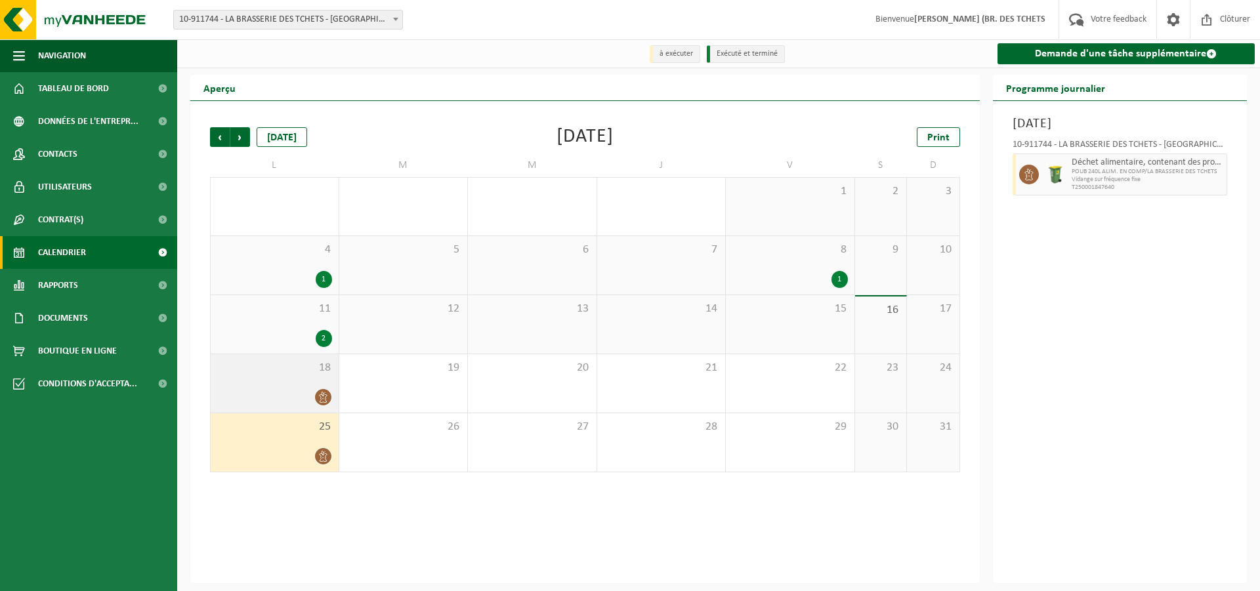
click at [307, 397] on div at bounding box center [274, 397] width 115 height 18
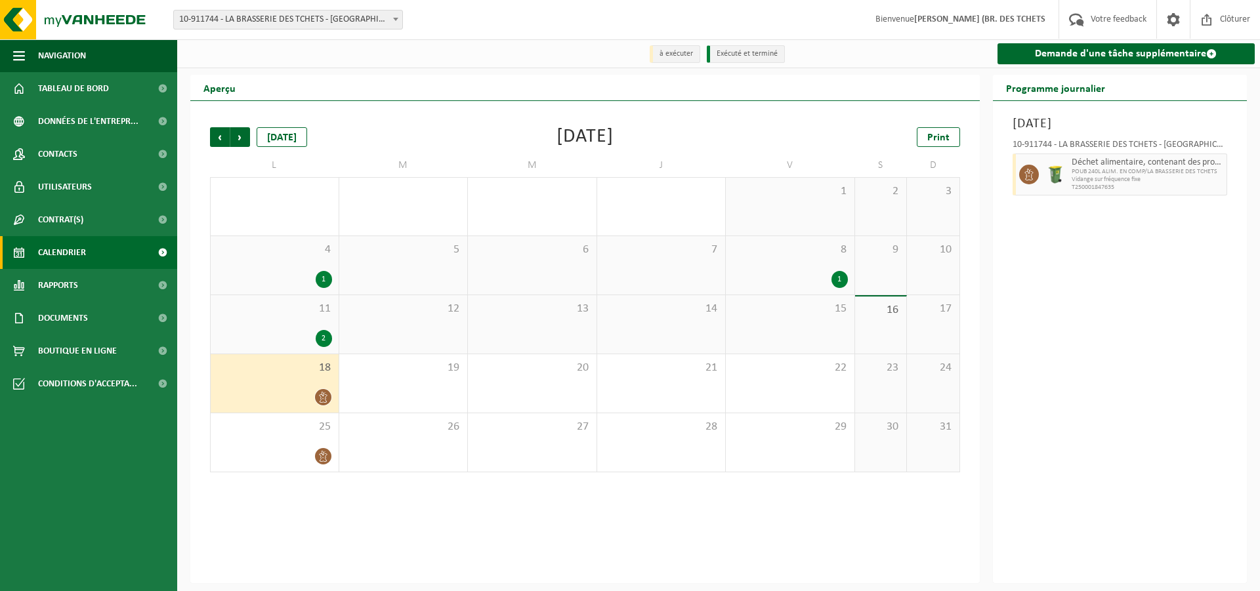
click at [1148, 163] on span "Déchet alimentaire, contenant des produits d'origine animale, non emballé, caté…" at bounding box center [1148, 162] width 152 height 10
drag, startPoint x: 1202, startPoint y: 164, endPoint x: 1224, endPoint y: 164, distance: 22.3
click at [1224, 164] on div "Déchet alimentaire, contenant des produits d'origine animale, non emballé, caté…" at bounding box center [1147, 175] width 159 height 42
click at [299, 446] on div "25" at bounding box center [275, 442] width 128 height 58
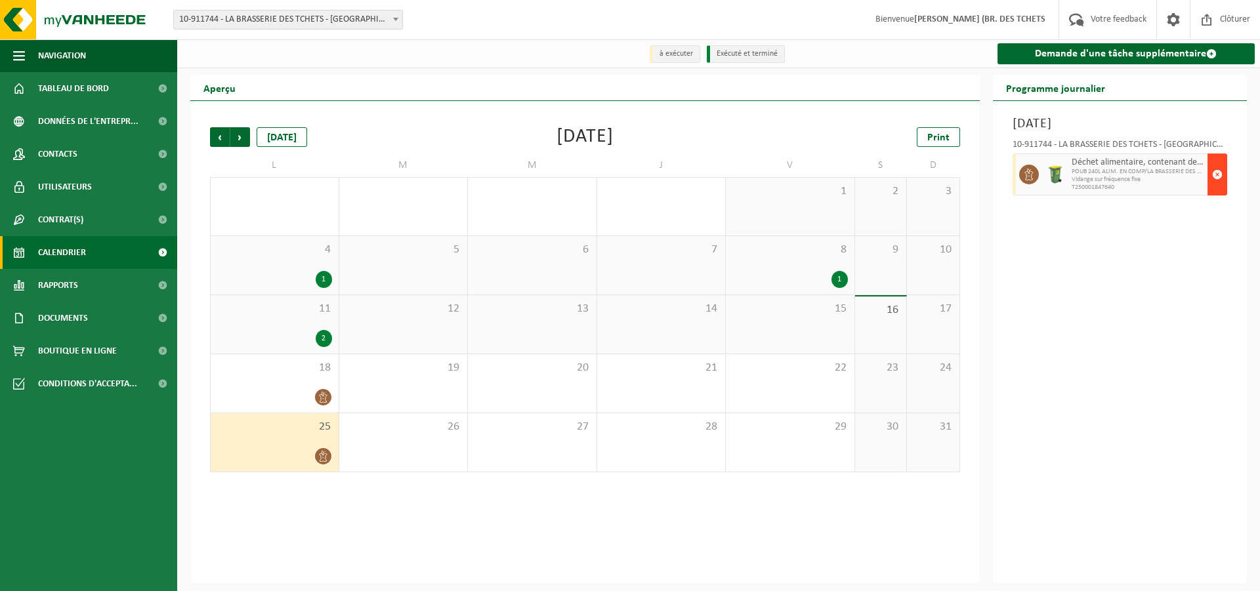
click at [1215, 171] on span "button" at bounding box center [1217, 174] width 10 height 26
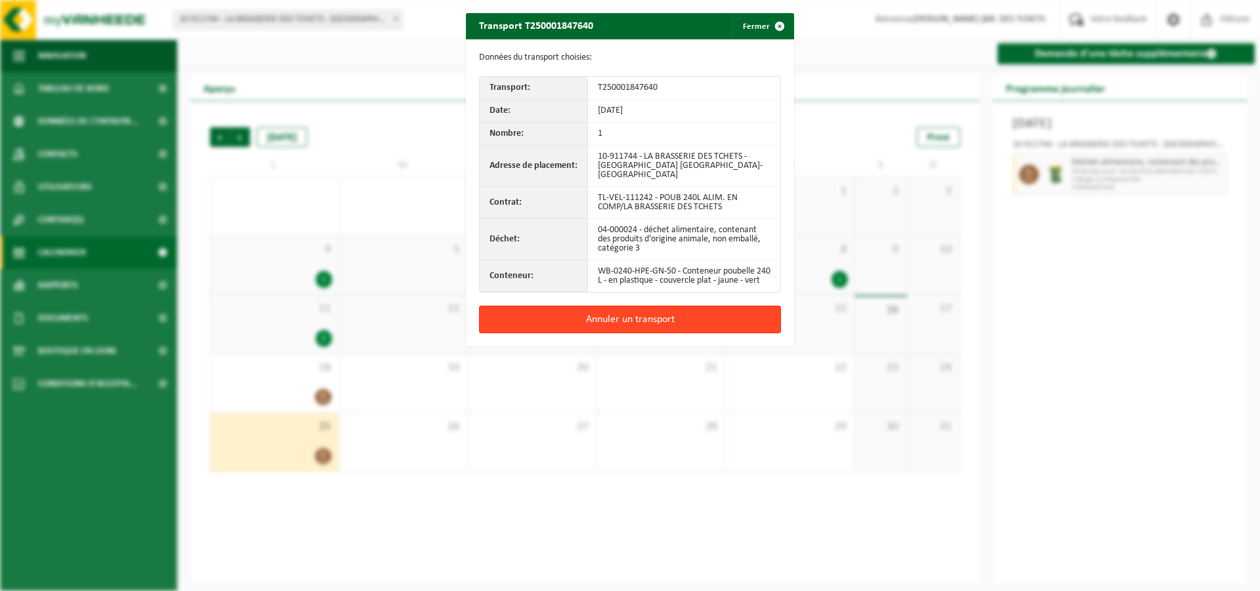
click at [629, 328] on button "Annuler un transport" at bounding box center [630, 320] width 302 height 28
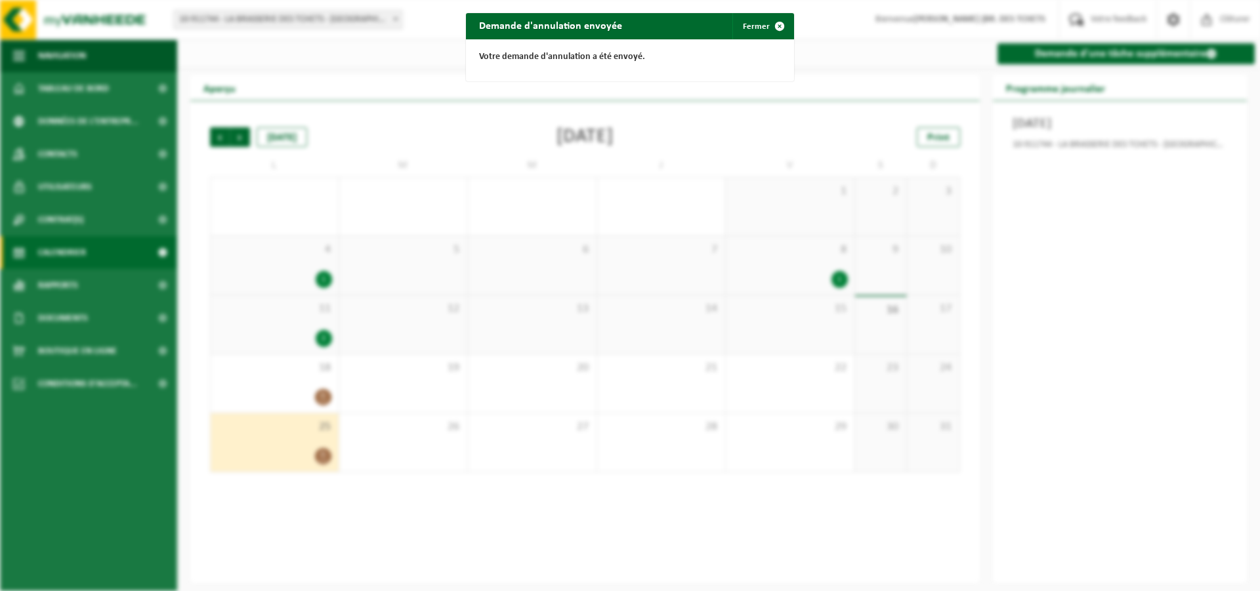
click at [471, 308] on div "Demande d'annulation envoyée Fermer Votre demande d'annulation a été envoyé." at bounding box center [630, 295] width 1260 height 591
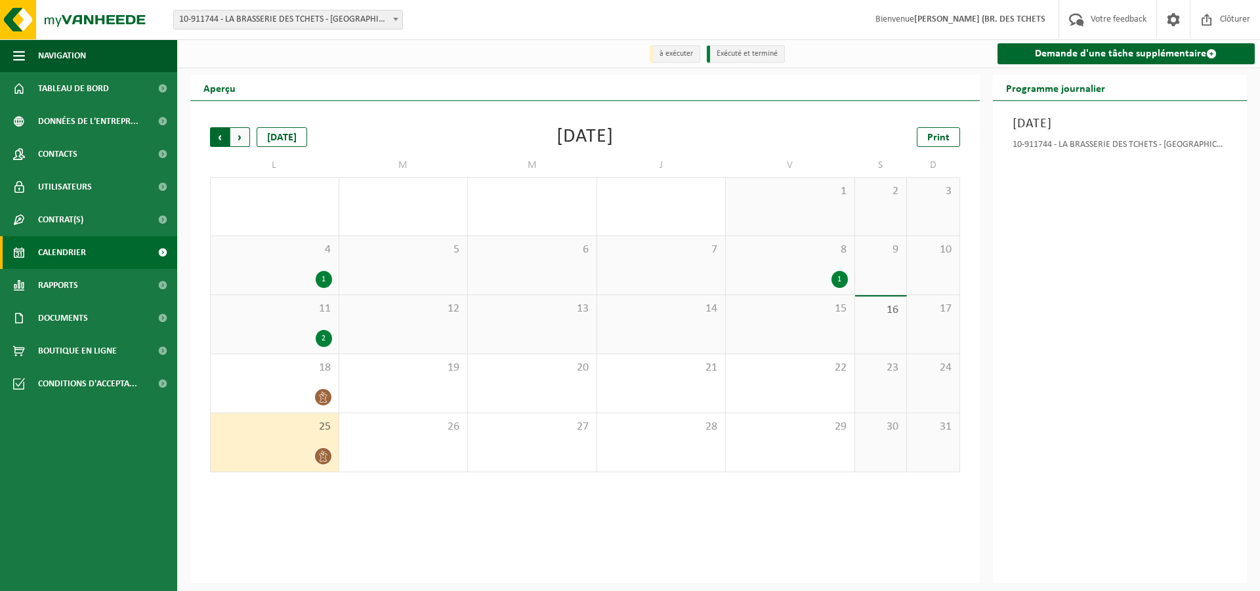
click at [242, 136] on span "Suivant" at bounding box center [240, 137] width 20 height 20
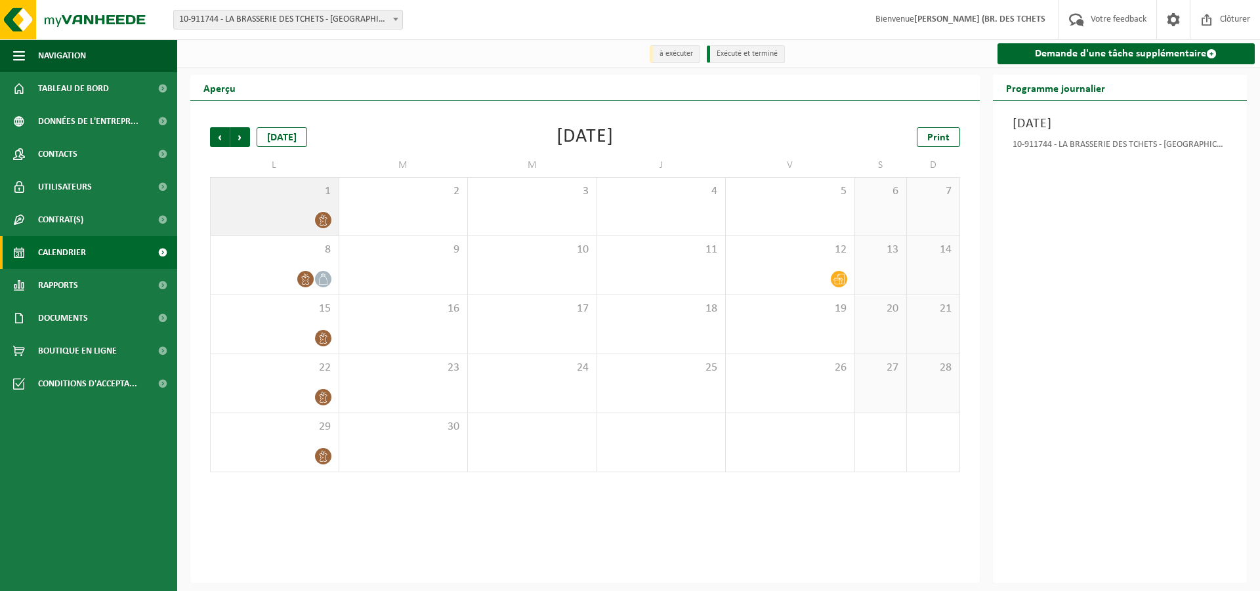
click at [314, 222] on div at bounding box center [323, 220] width 18 height 18
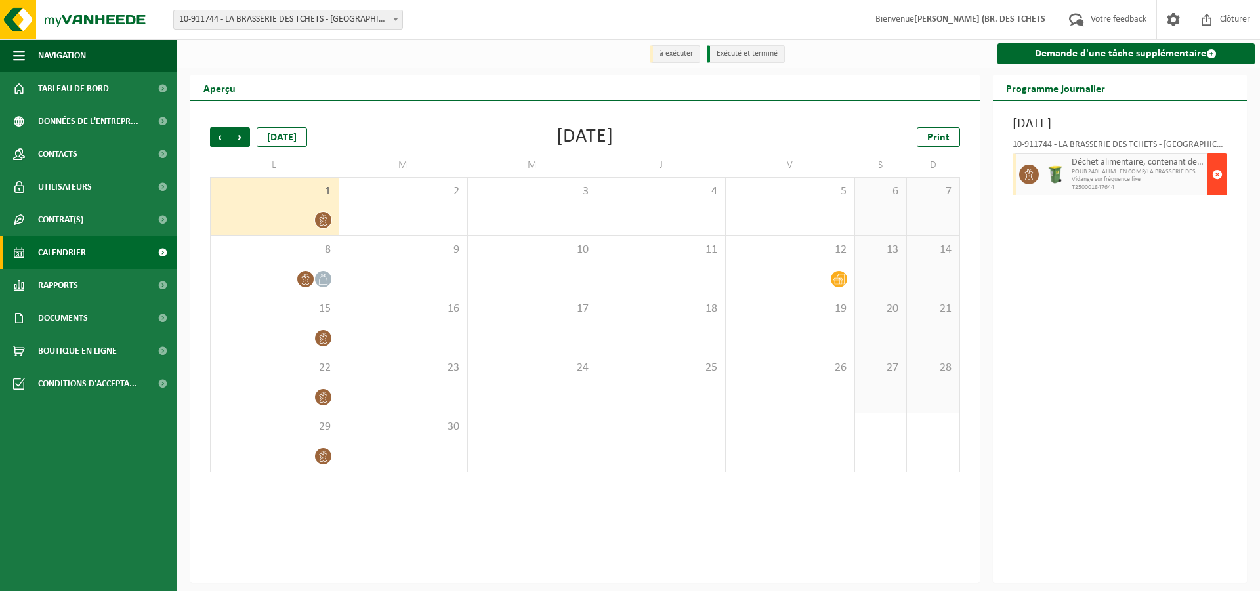
click at [1216, 173] on span "button" at bounding box center [1217, 174] width 10 height 26
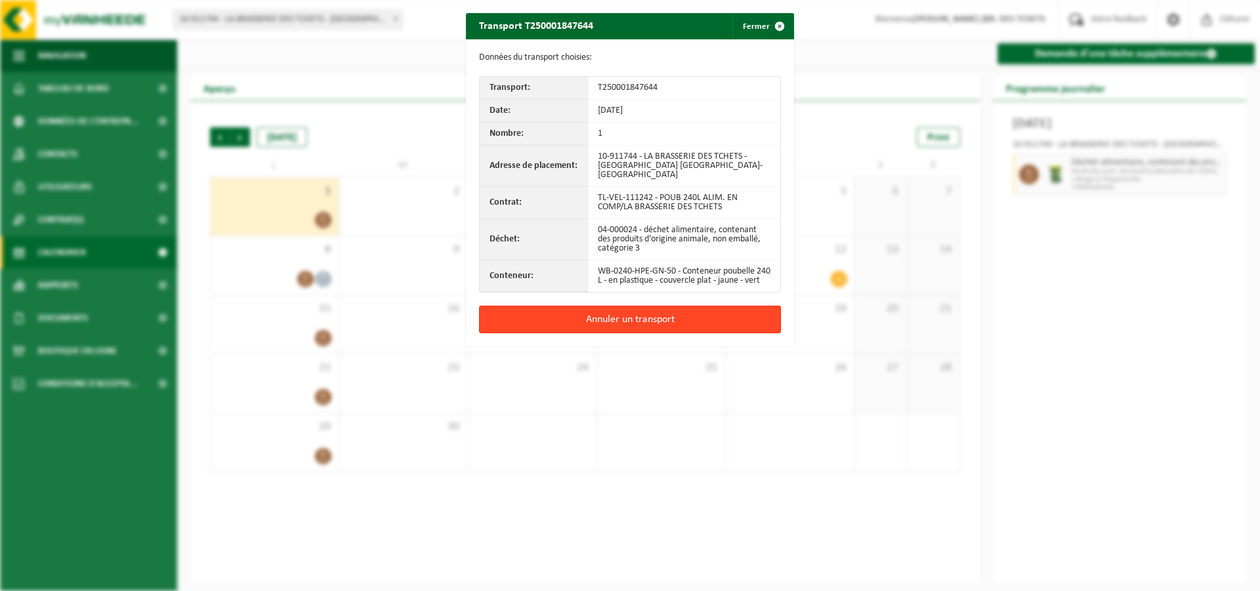
click at [625, 324] on button "Annuler un transport" at bounding box center [630, 320] width 302 height 28
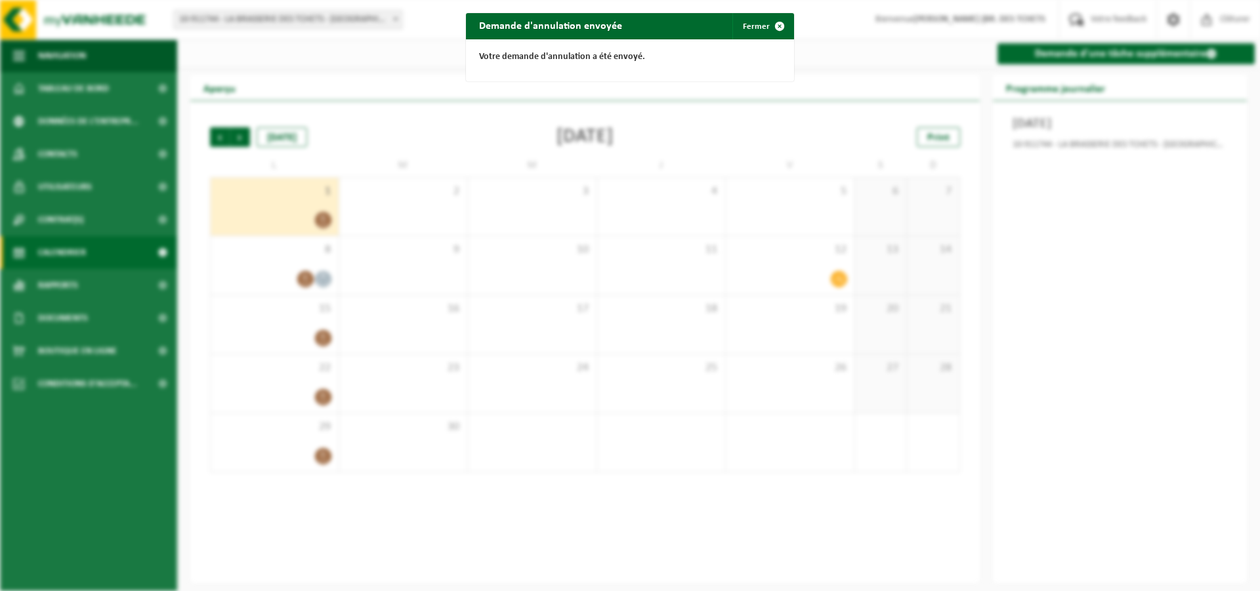
click at [586, 254] on div "Demande d'annulation envoyée Fermer Votre demande d'annulation a été envoyé." at bounding box center [630, 295] width 1260 height 591
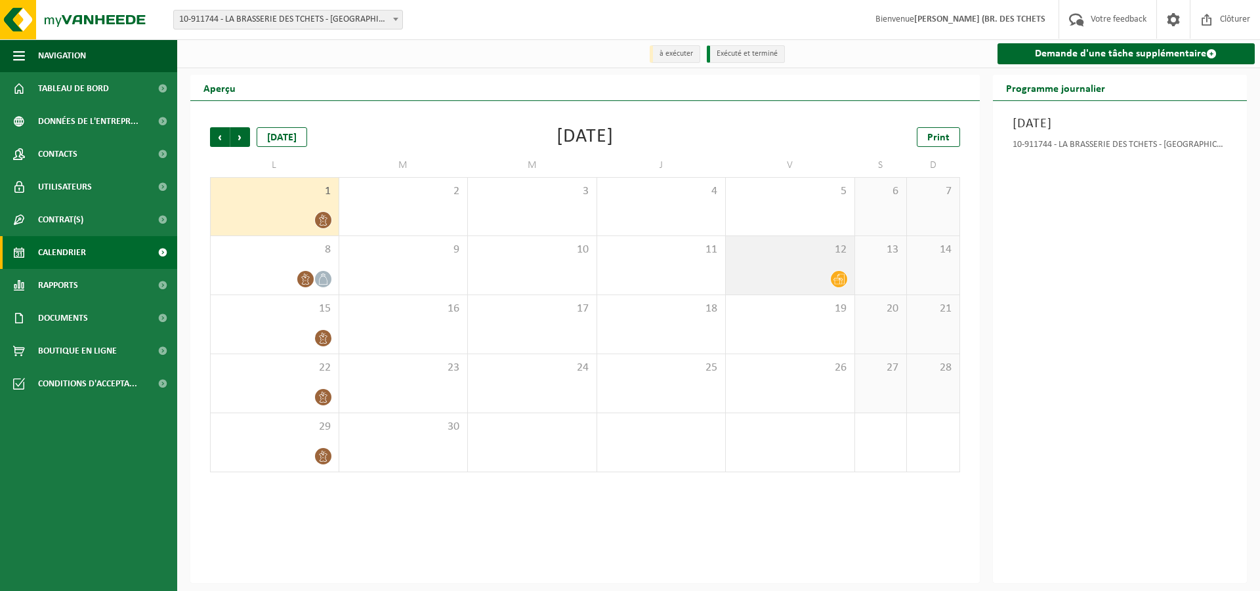
click at [822, 268] on div "12" at bounding box center [790, 265] width 129 height 58
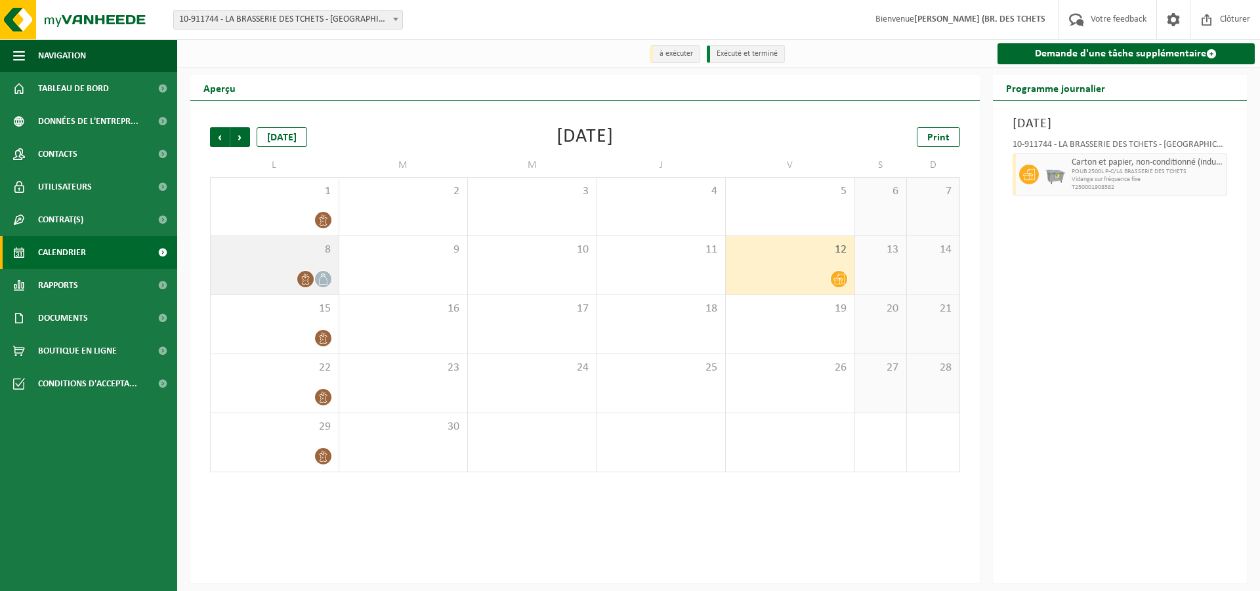
click at [325, 278] on icon at bounding box center [323, 279] width 11 height 11
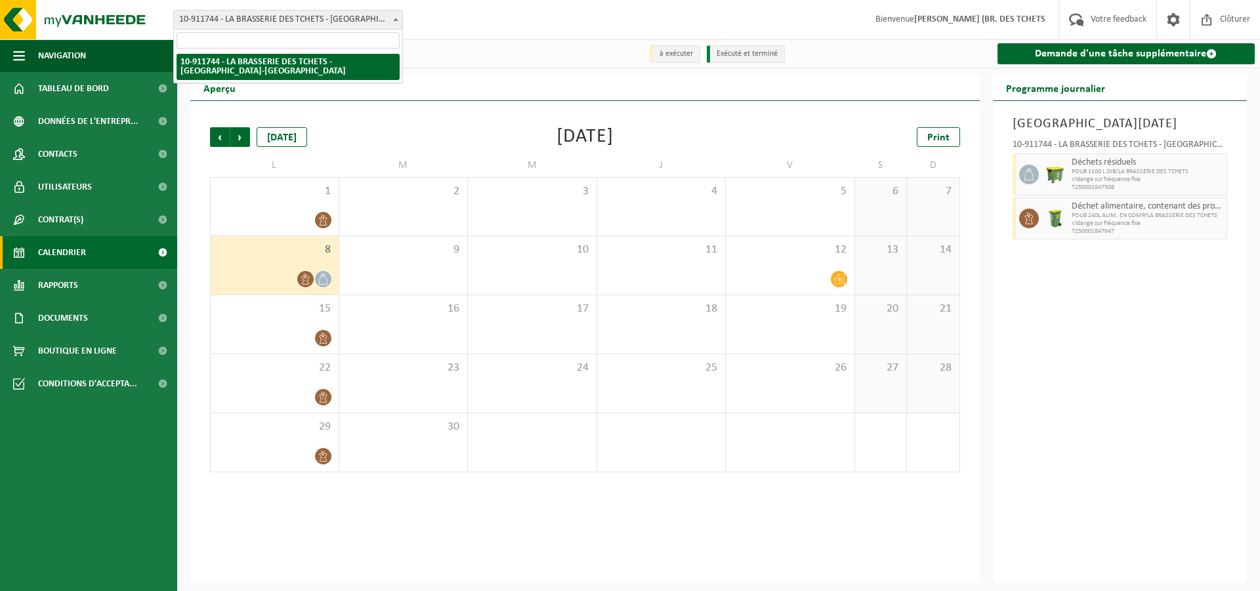
click at [254, 18] on span "10-911744 - LA BRASSERIE DES TCHETS - [GEOGRAPHIC_DATA]-[GEOGRAPHIC_DATA]" at bounding box center [288, 19] width 228 height 18
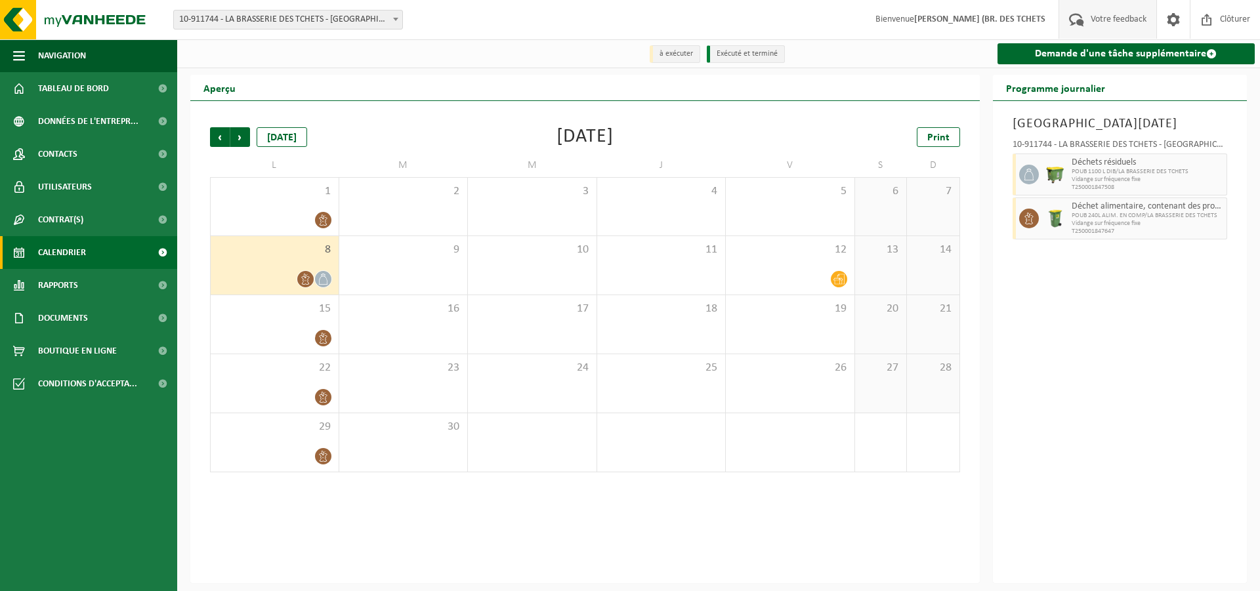
click at [1114, 18] on span "Votre feedback" at bounding box center [1118, 19] width 62 height 39
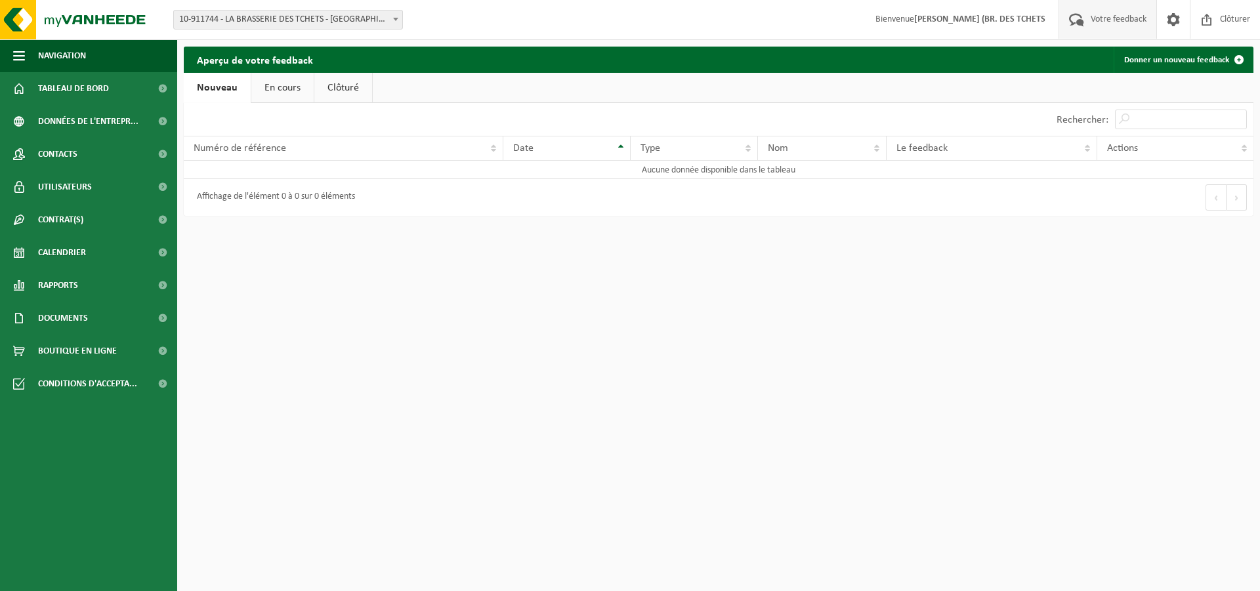
click at [967, 22] on strong "[PERSON_NAME] (BR. DES TCHETS" at bounding box center [979, 19] width 131 height 10
click at [984, 16] on strong "[PERSON_NAME] (BR. DES TCHETS" at bounding box center [979, 19] width 131 height 10
click at [1207, 8] on span at bounding box center [1207, 19] width 20 height 39
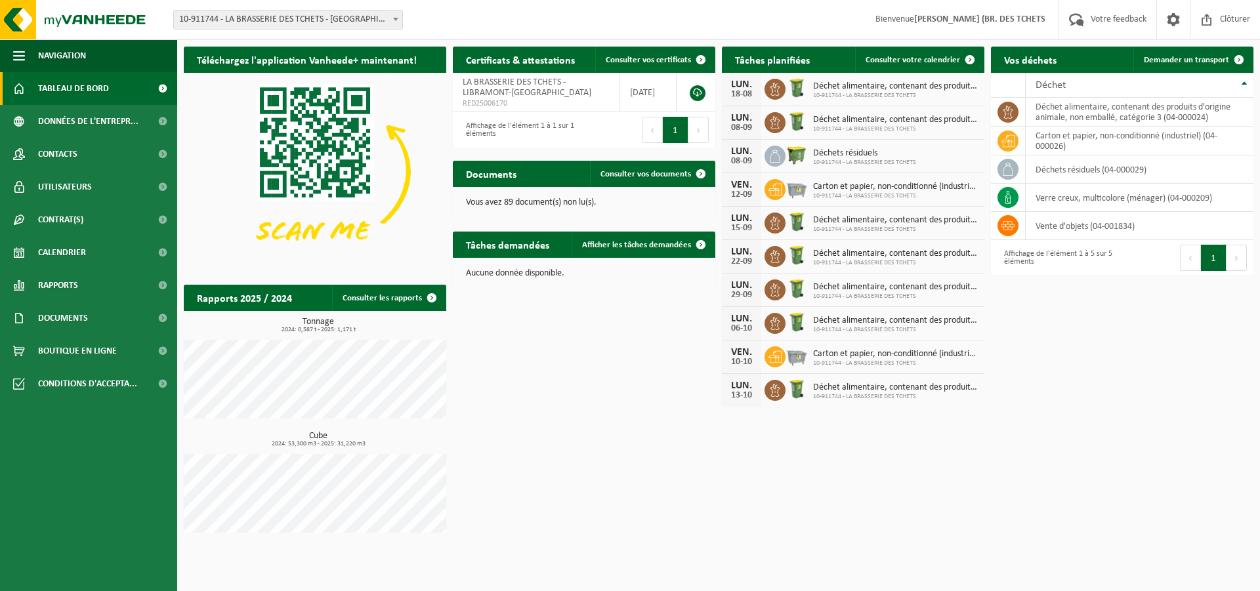
click at [964, 23] on strong "[PERSON_NAME] (BR. DES TCHETS" at bounding box center [979, 19] width 131 height 10
click at [948, 20] on strong "[PERSON_NAME] (BR. DES TCHETS" at bounding box center [979, 19] width 131 height 10
click at [617, 371] on div "Téléchargez l'application Vanheede+ maintenant! Cachez Certificats & attestatio…" at bounding box center [718, 293] width 1076 height 506
click at [64, 187] on span "Utilisateurs" at bounding box center [65, 187] width 54 height 33
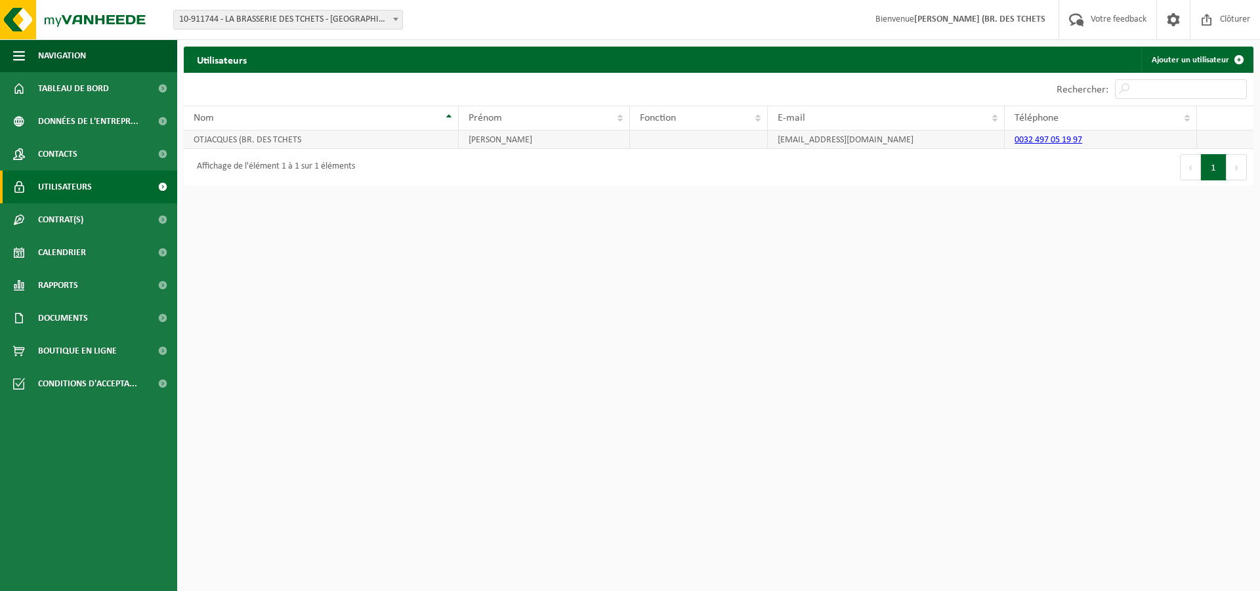
click at [785, 141] on td "[EMAIL_ADDRESS][DOMAIN_NAME]" at bounding box center [886, 140] width 237 height 18
click at [809, 141] on td "[EMAIL_ADDRESS][DOMAIN_NAME]" at bounding box center [886, 140] width 237 height 18
click at [208, 139] on td "OTJACQUES (BR. DES TCHETS" at bounding box center [321, 140] width 275 height 18
drag, startPoint x: 278, startPoint y: 135, endPoint x: 289, endPoint y: 136, distance: 11.3
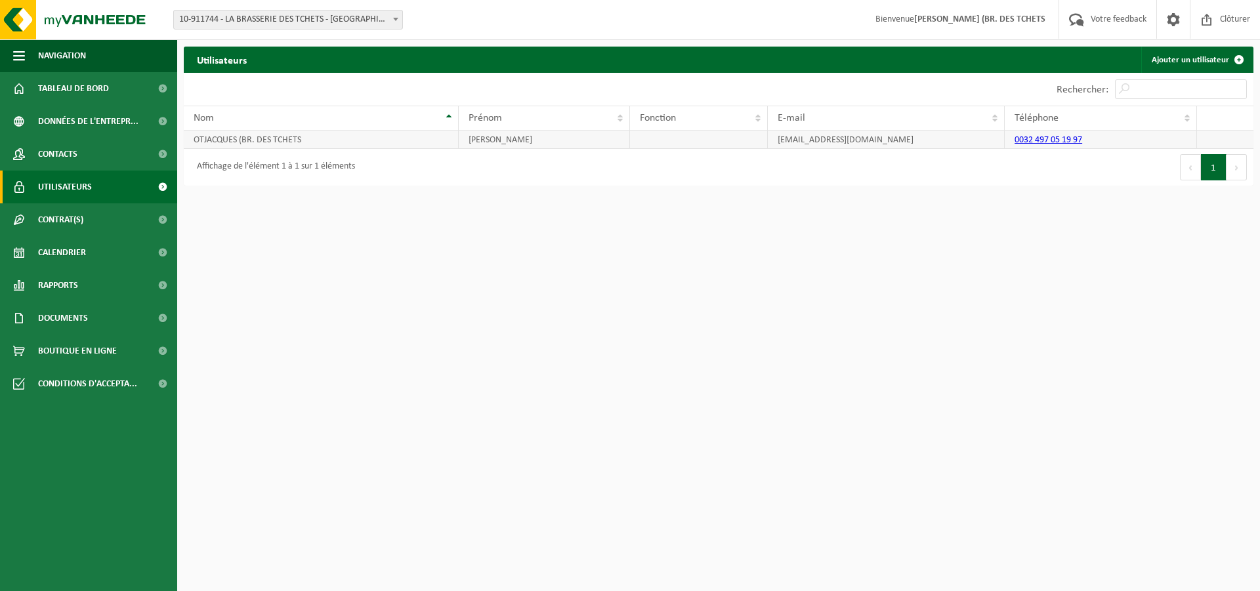
click at [282, 136] on td "OTJACQUES (BR. DES TCHETS" at bounding box center [321, 140] width 275 height 18
drag, startPoint x: 484, startPoint y: 142, endPoint x: 526, endPoint y: 146, distance: 42.2
click at [486, 142] on td "[PERSON_NAME]" at bounding box center [544, 140] width 171 height 18
click at [1039, 138] on link "0032 497 05 19 97" at bounding box center [1048, 140] width 68 height 10
click at [820, 144] on td "jf.otjacques@gmail.com" at bounding box center [886, 140] width 237 height 18
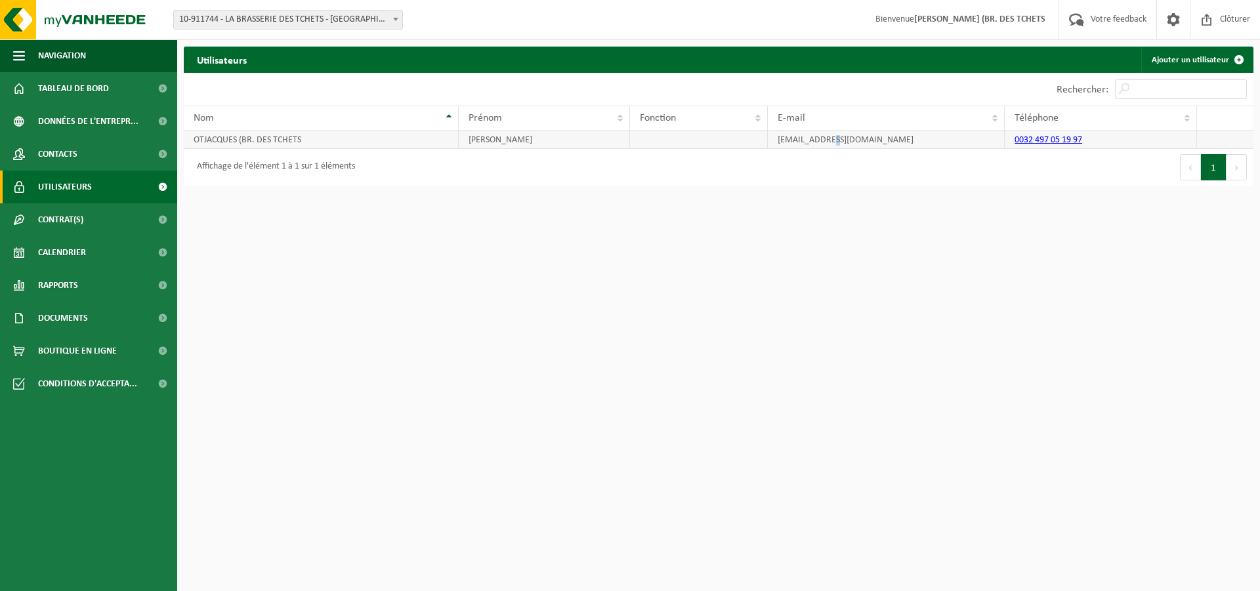
click at [820, 144] on td "jf.otjacques@gmail.com" at bounding box center [886, 140] width 237 height 18
click at [818, 135] on td "jf.otjacques@gmail.com" at bounding box center [886, 140] width 237 height 18
click at [818, 136] on td "jf.otjacques@gmail.com" at bounding box center [886, 140] width 237 height 18
click at [784, 142] on td "jf.otjacques@gmail.com" at bounding box center [886, 140] width 237 height 18
click at [514, 138] on td "[PERSON_NAME]" at bounding box center [544, 140] width 171 height 18
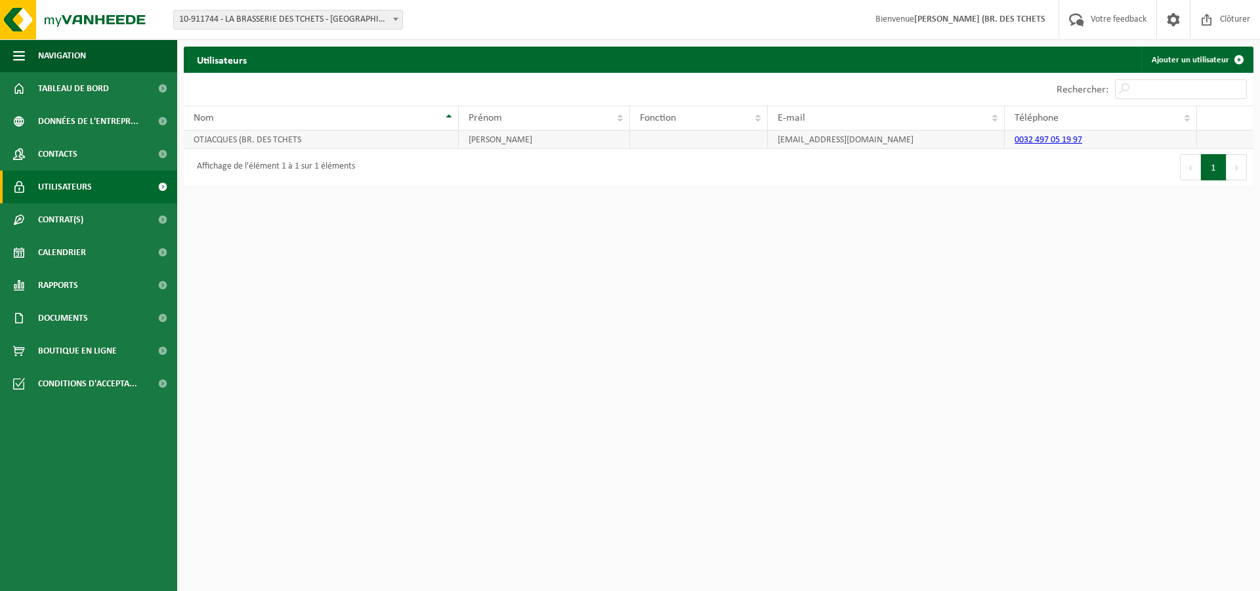
drag, startPoint x: 641, startPoint y: 135, endPoint x: 658, endPoint y: 138, distance: 17.4
click at [642, 135] on td at bounding box center [699, 140] width 138 height 18
click at [687, 140] on td at bounding box center [699, 140] width 138 height 18
drag, startPoint x: 787, startPoint y: 133, endPoint x: 789, endPoint y: 140, distance: 8.1
click at [789, 135] on td "jf.otjacques@gmail.com" at bounding box center [886, 140] width 237 height 18
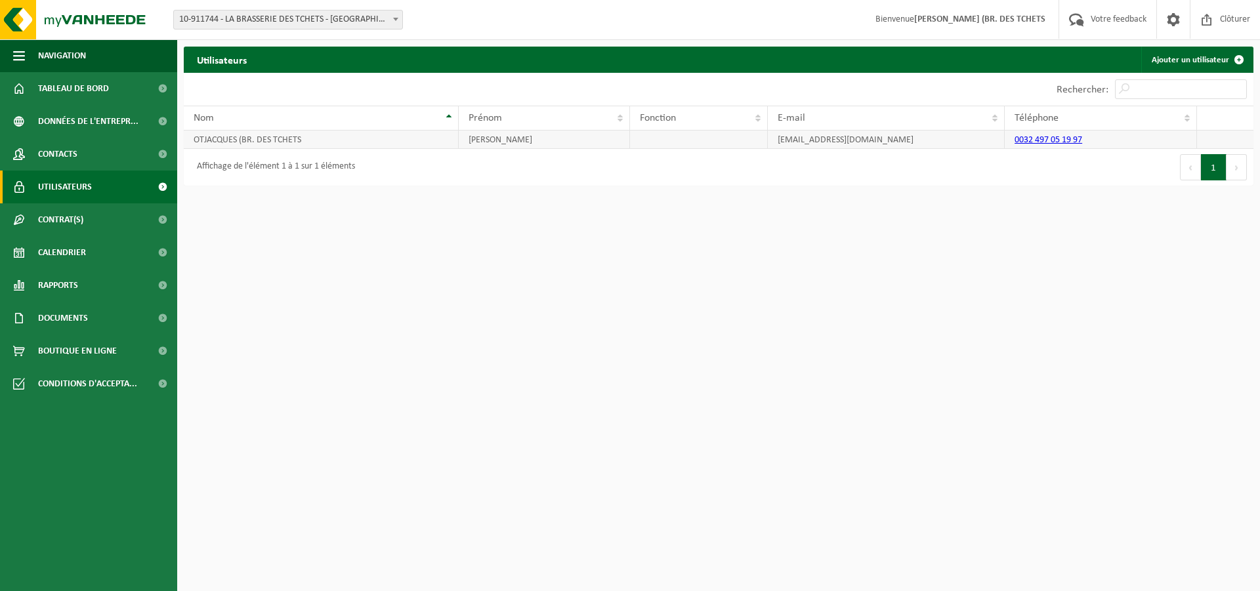
click at [224, 139] on td "OTJACQUES (BR. DES TCHETS" at bounding box center [321, 140] width 275 height 18
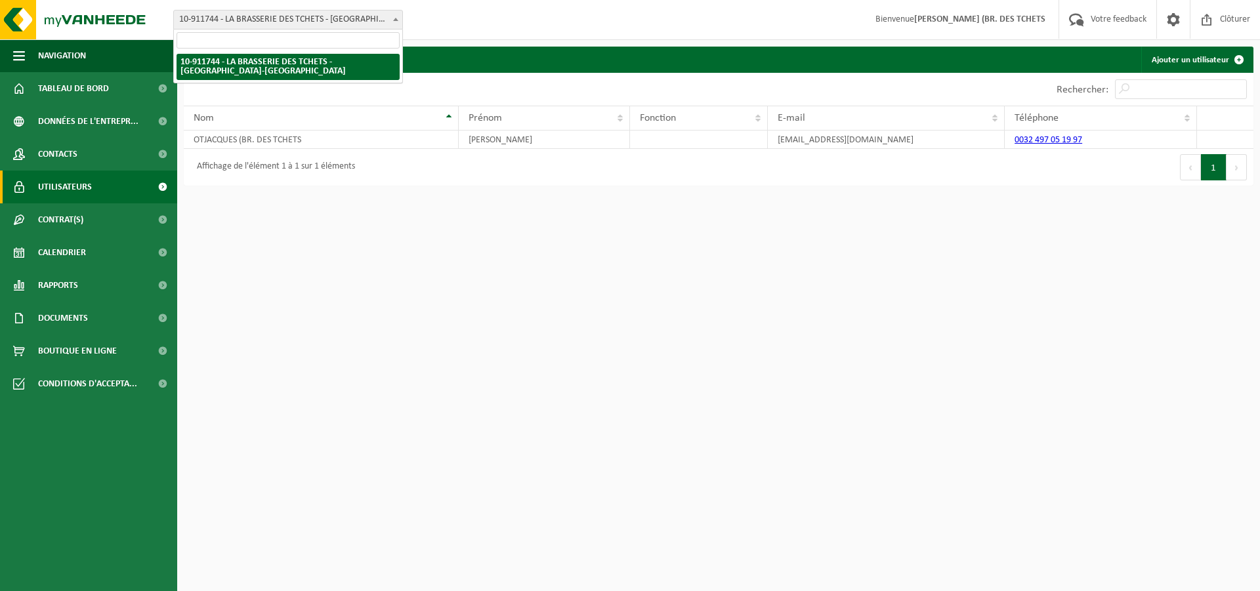
click at [336, 22] on span "10-911744 - LA BRASSERIE DES TCHETS - [GEOGRAPHIC_DATA]-[GEOGRAPHIC_DATA]" at bounding box center [288, 19] width 228 height 18
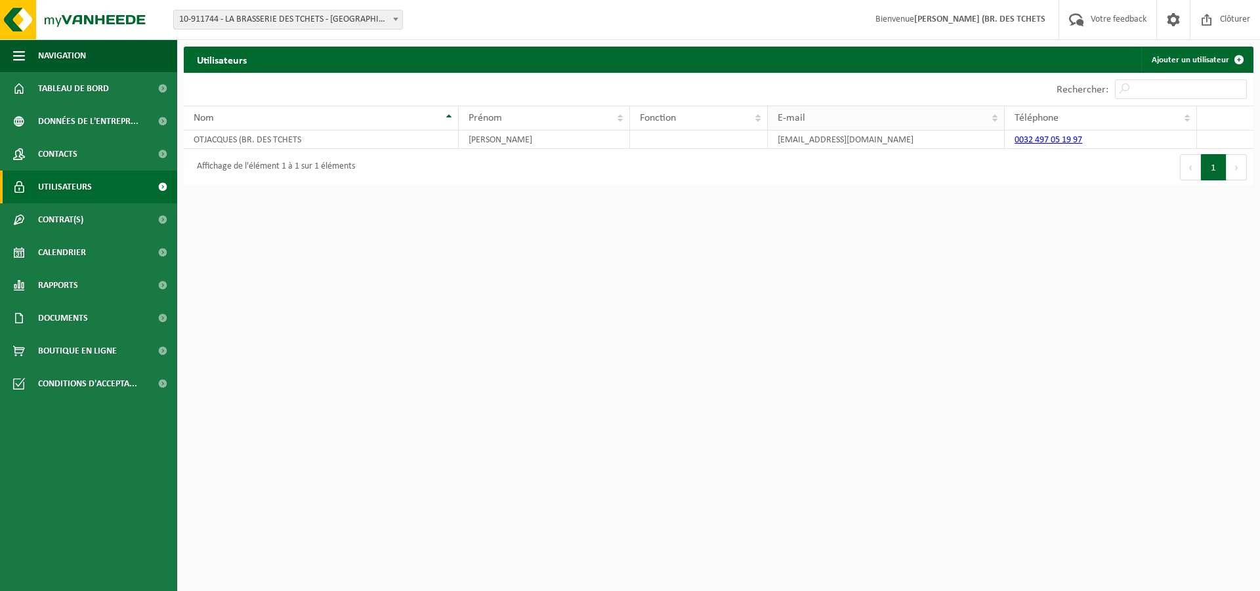
click at [919, 112] on th "E-mail" at bounding box center [886, 118] width 237 height 25
click at [1183, 120] on th "Téléphone" at bounding box center [1101, 118] width 192 height 25
click at [705, 121] on div "Fonction" at bounding box center [695, 118] width 111 height 10
click at [847, 145] on td "jf.otjacques@gmail.com" at bounding box center [886, 140] width 237 height 18
click at [843, 146] on td "jf.otjacques@gmail.com" at bounding box center [886, 140] width 237 height 18
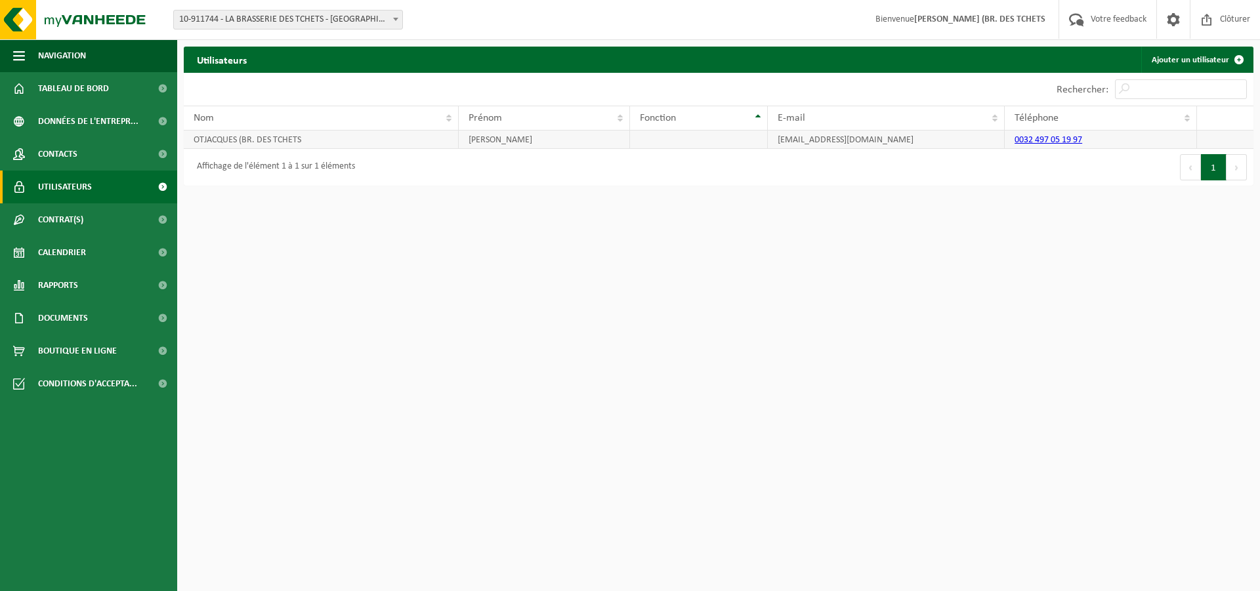
click at [820, 138] on td "jf.otjacques@gmail.com" at bounding box center [886, 140] width 237 height 18
click at [100, 155] on link "Contacts" at bounding box center [88, 154] width 177 height 33
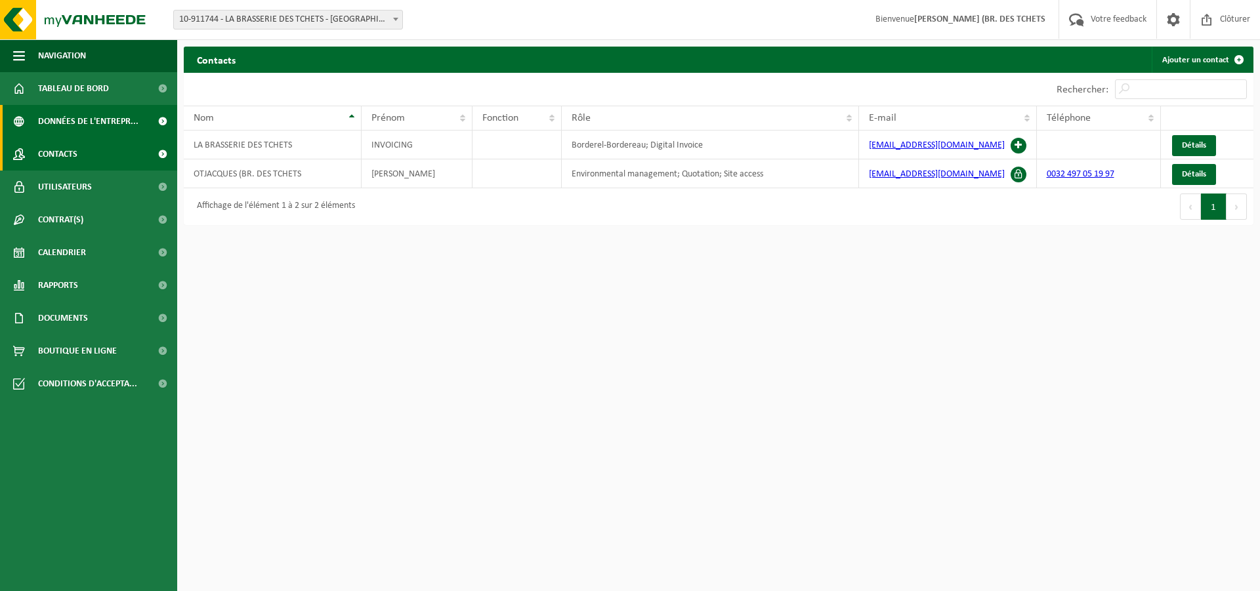
click at [91, 122] on span "Données de l'entrepr..." at bounding box center [88, 121] width 100 height 33
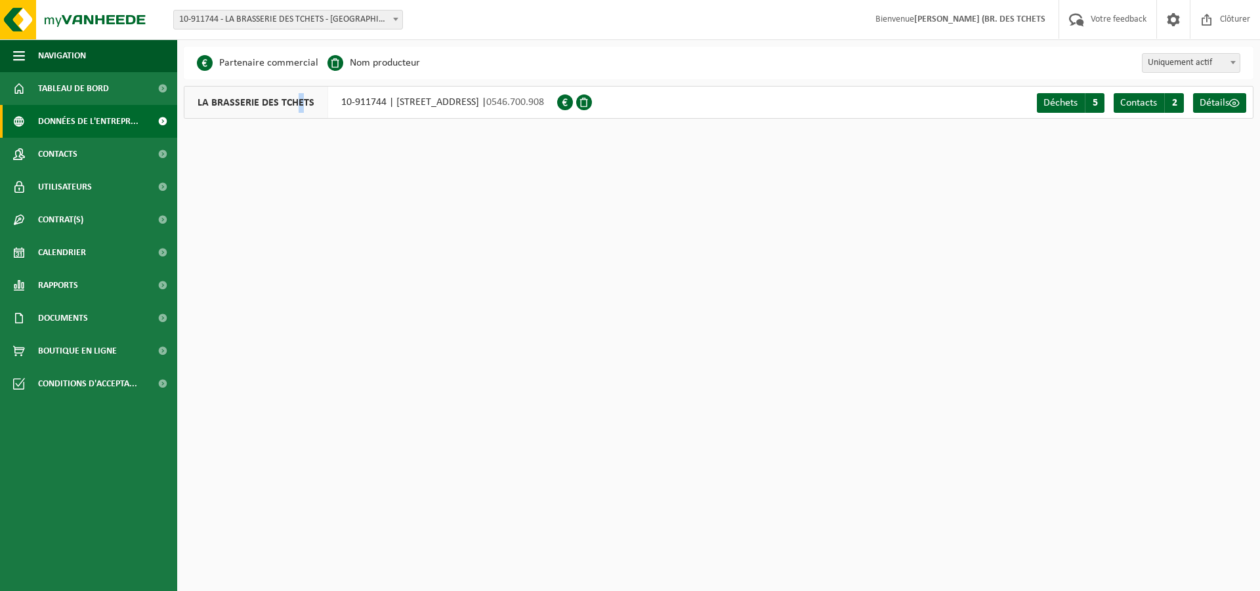
click at [299, 104] on span "LA BRASSERIE DES TCHETS" at bounding box center [256, 102] width 144 height 31
click at [300, 104] on span "LA BRASSERIE DES TCHETS" at bounding box center [256, 102] width 144 height 31
click at [371, 65] on li "Nom producteur" at bounding box center [373, 63] width 93 height 20
click at [294, 64] on li "Partenaire commercial" at bounding box center [257, 63] width 121 height 20
click at [1082, 100] on link "Déchets A 5" at bounding box center [1071, 103] width 68 height 20
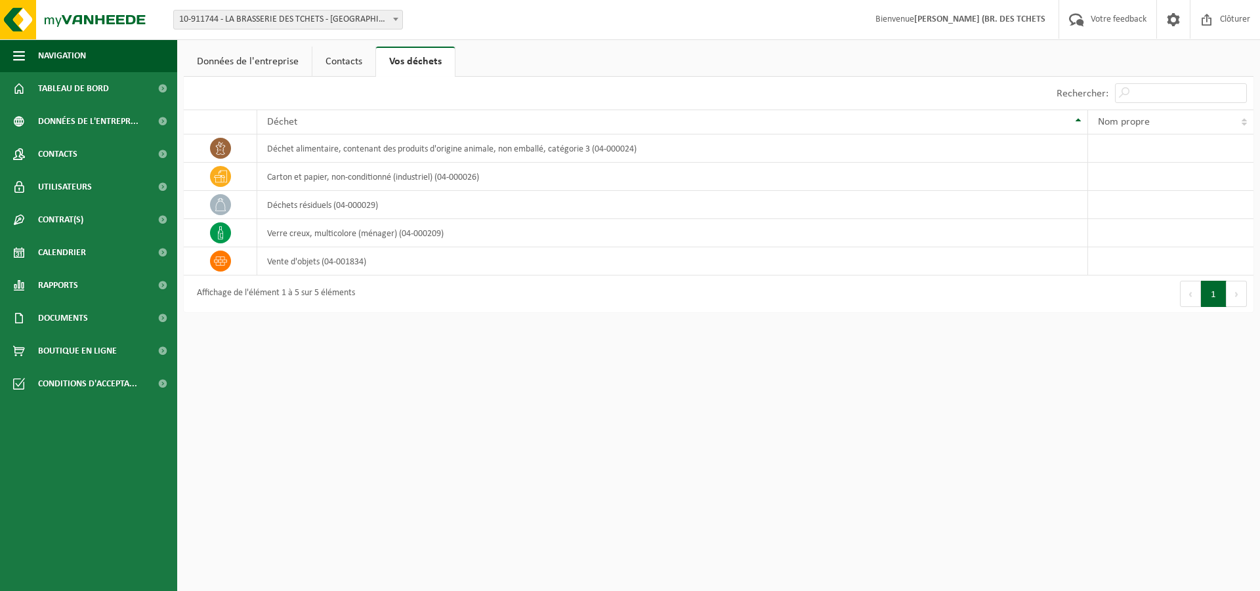
click at [921, 9] on span "Bienvenue [PERSON_NAME] (BR. DES TCHETS" at bounding box center [960, 19] width 196 height 39
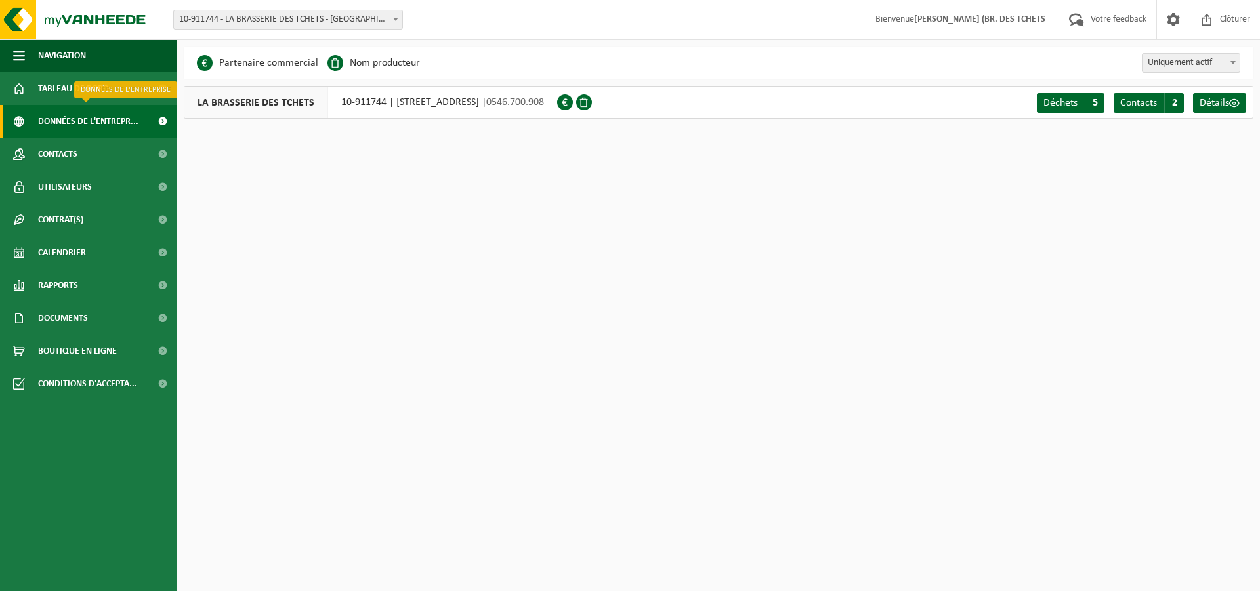
click at [62, 112] on span "Données de l'entrepr..." at bounding box center [88, 121] width 100 height 33
click at [936, 20] on strong "[PERSON_NAME] (BR. DES TCHETS" at bounding box center [979, 19] width 131 height 10
click at [935, 20] on strong "[PERSON_NAME] (BR. DES TCHETS" at bounding box center [979, 19] width 131 height 10
click at [992, 10] on span "Bienvenue JEAN-FRANCOIS OTJACQUES (BR. DES TCHETS" at bounding box center [960, 19] width 196 height 39
click at [250, 24] on span "10-911744 - LA BRASSERIE DES TCHETS - [GEOGRAPHIC_DATA]-[GEOGRAPHIC_DATA]" at bounding box center [288, 19] width 228 height 18
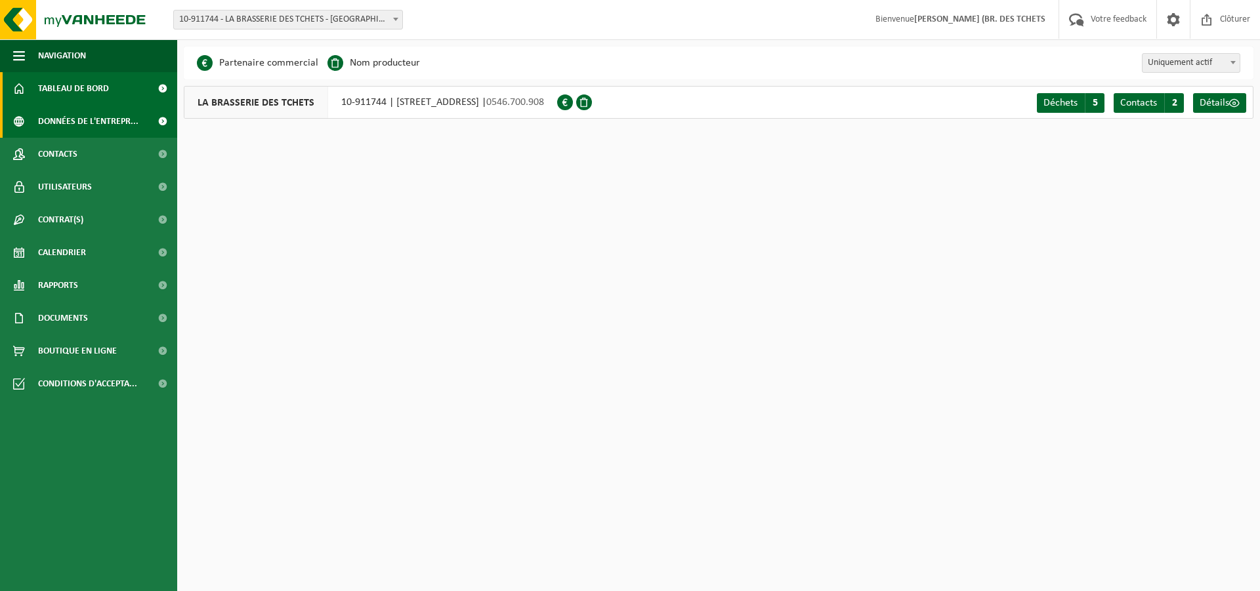
click at [99, 83] on span "Tableau de bord" at bounding box center [73, 88] width 71 height 33
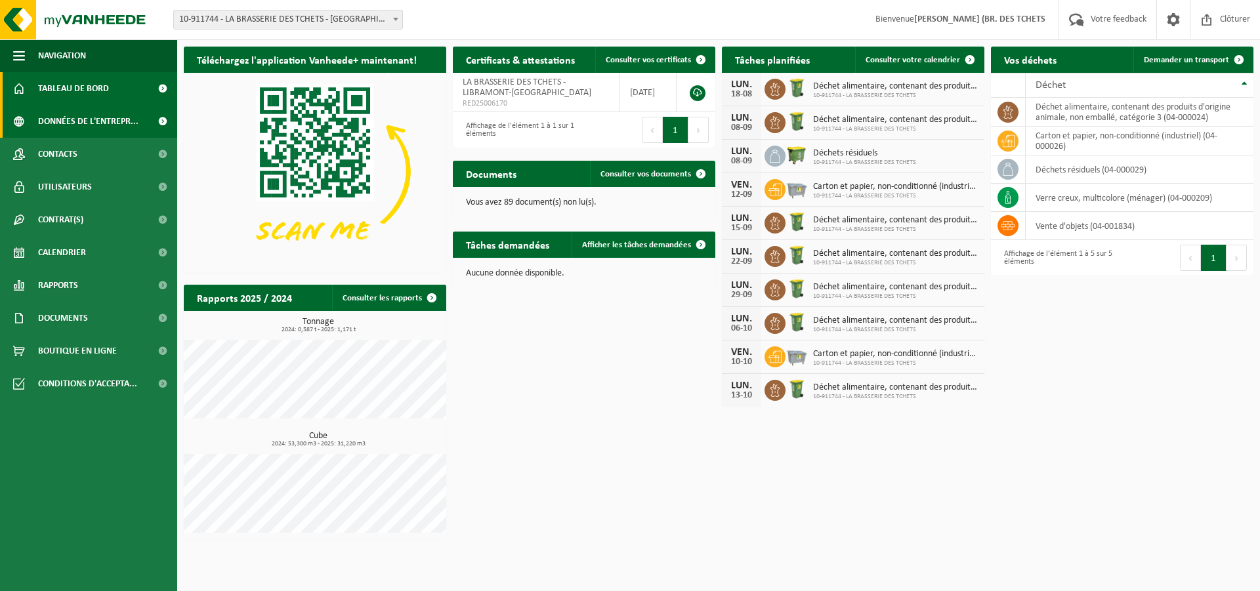
click at [100, 115] on span "Données de l'entrepr..." at bounding box center [88, 121] width 100 height 33
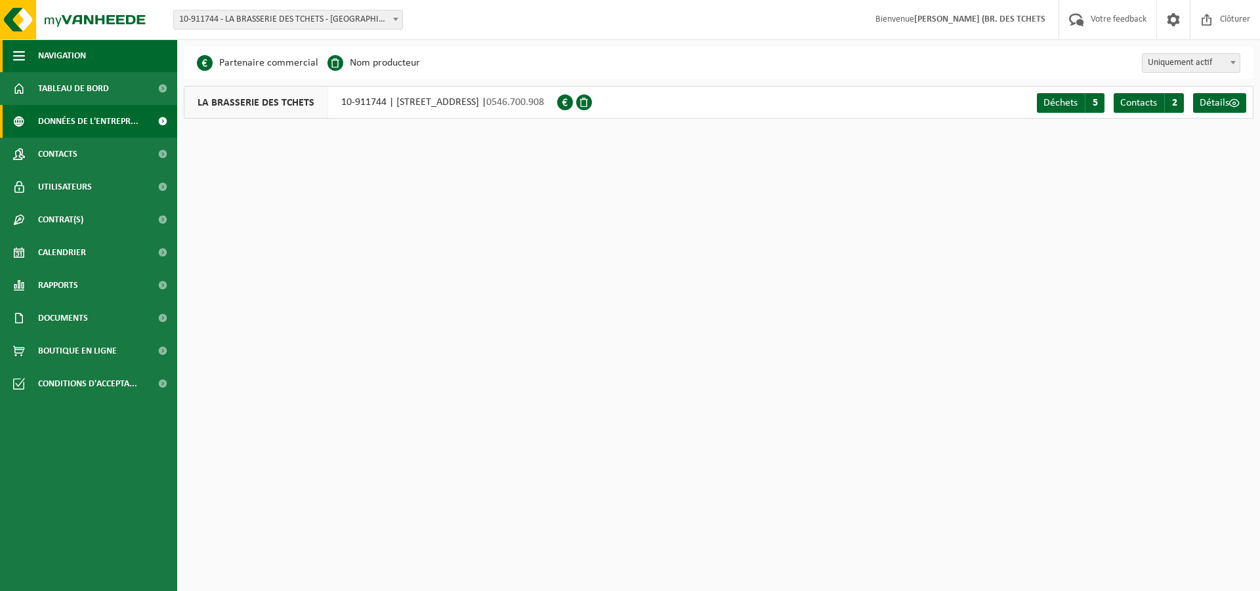
click at [90, 53] on button "Navigation" at bounding box center [88, 55] width 177 height 33
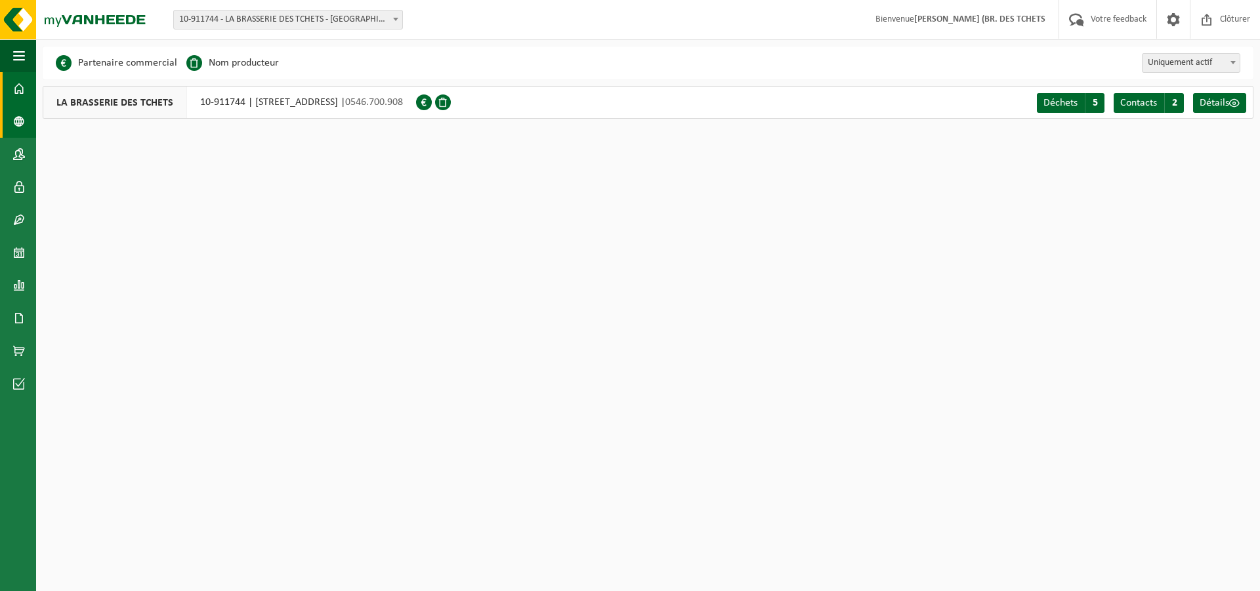
click at [16, 89] on span at bounding box center [19, 88] width 12 height 33
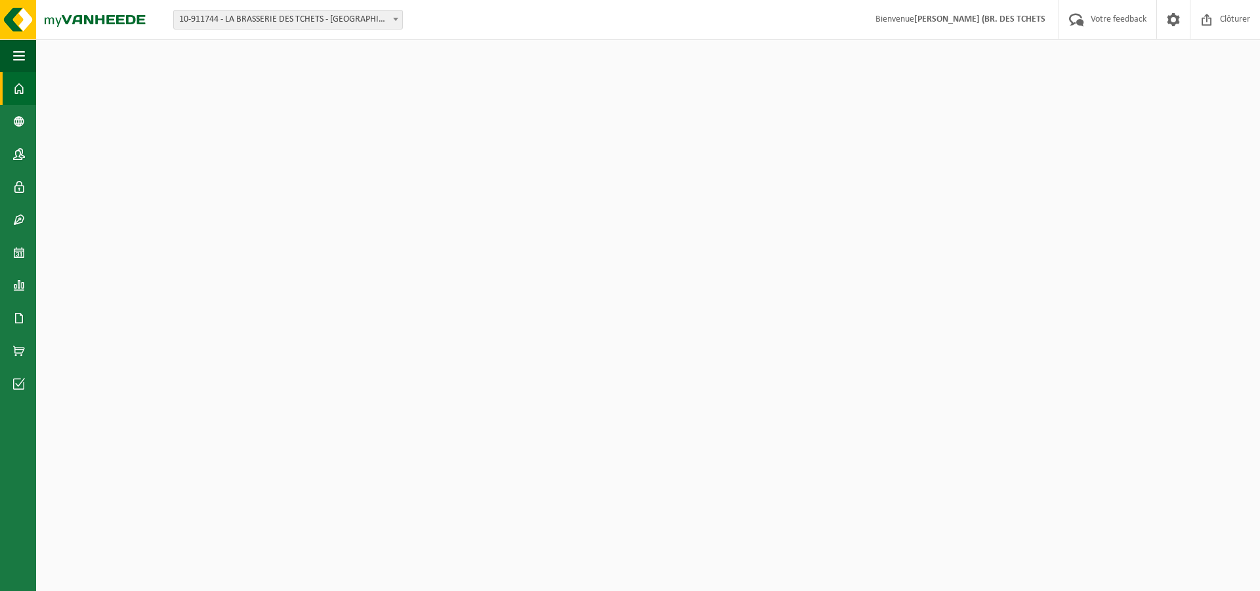
click at [18, 91] on span at bounding box center [19, 88] width 12 height 33
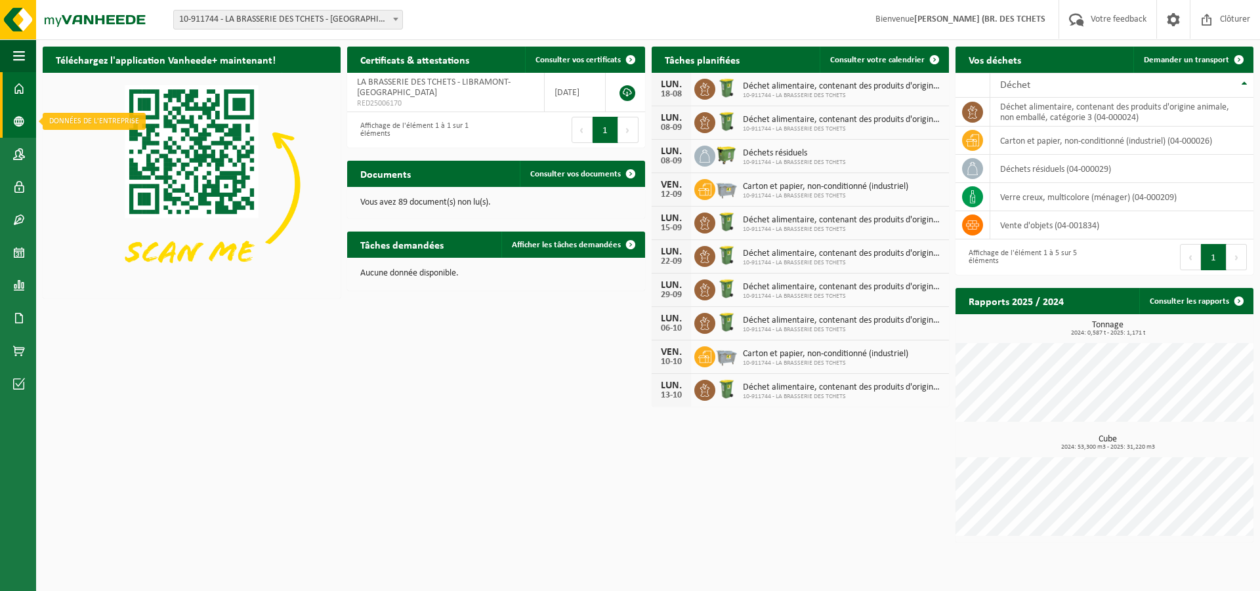
click at [15, 121] on span at bounding box center [19, 121] width 12 height 33
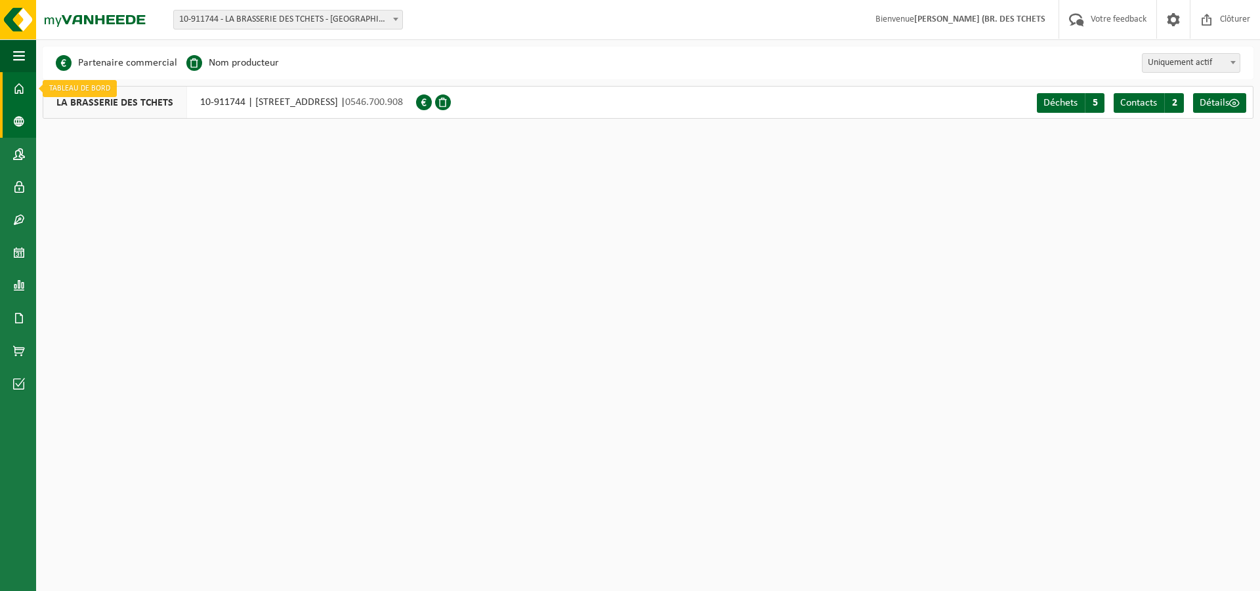
click at [21, 85] on span at bounding box center [19, 88] width 12 height 33
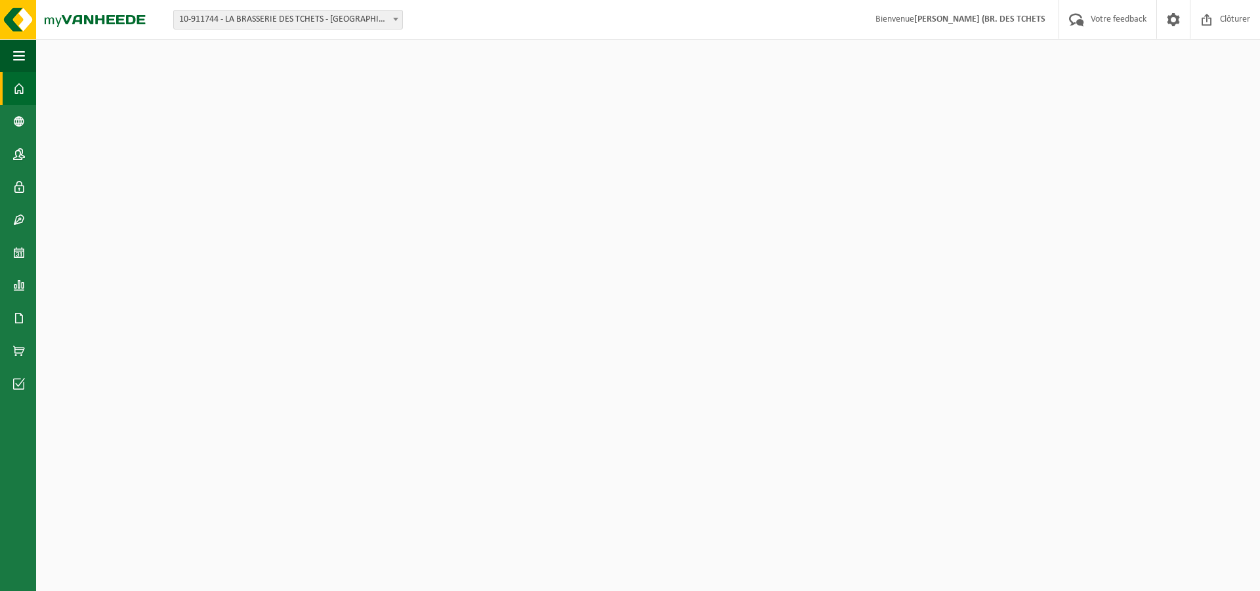
click at [366, 257] on div "Tâches demandées Afficher les tâches demandées" at bounding box center [496, 245] width 298 height 26
